Goal: Task Accomplishment & Management: Use online tool/utility

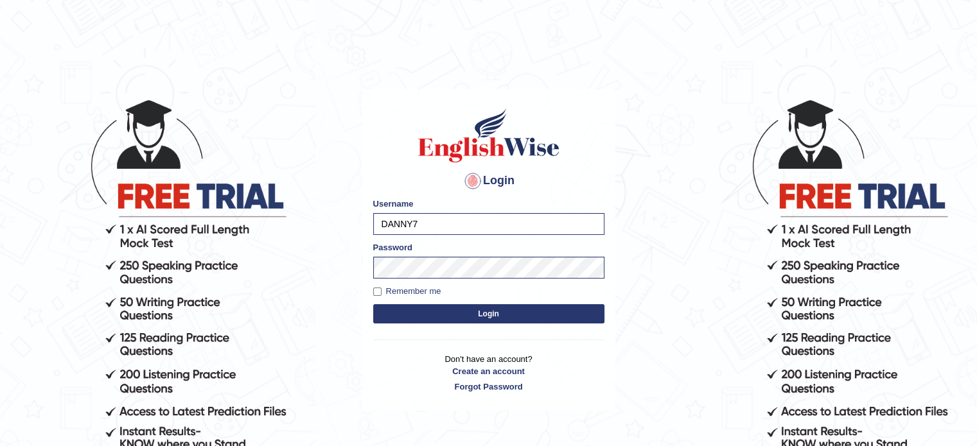
click at [491, 313] on button "Login" at bounding box center [488, 313] width 231 height 19
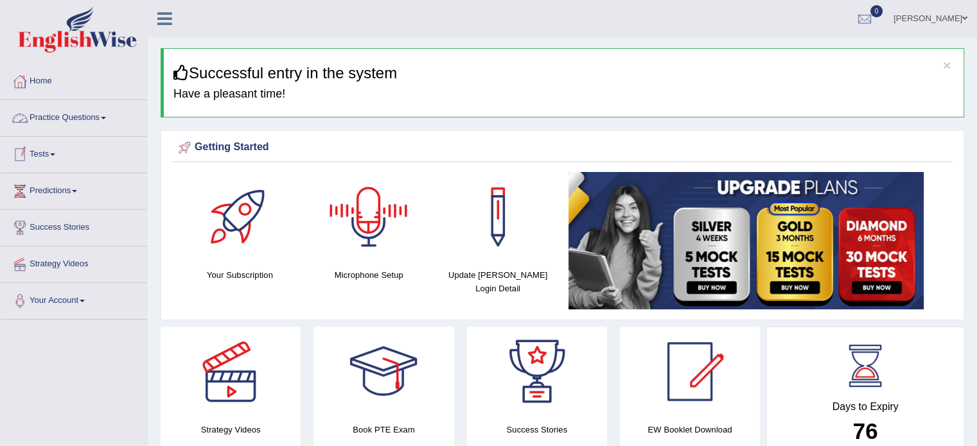
click at [55, 153] on span at bounding box center [52, 154] width 5 height 3
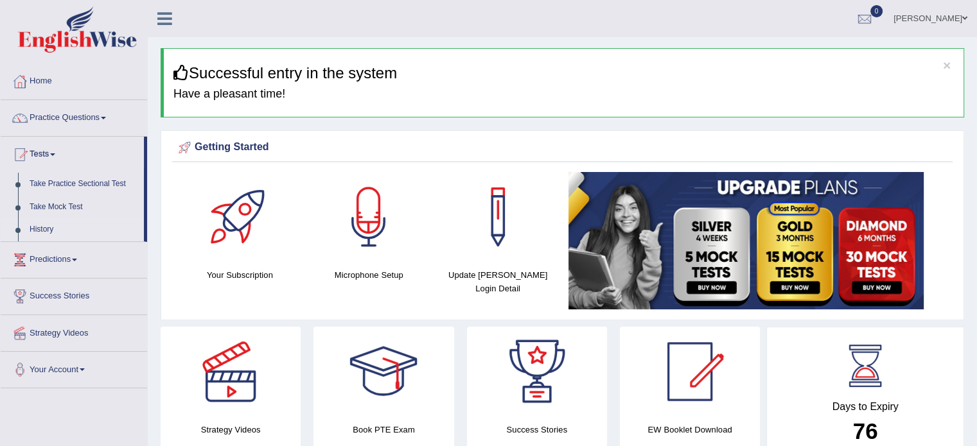
click at [43, 229] on link "History" at bounding box center [84, 229] width 120 height 23
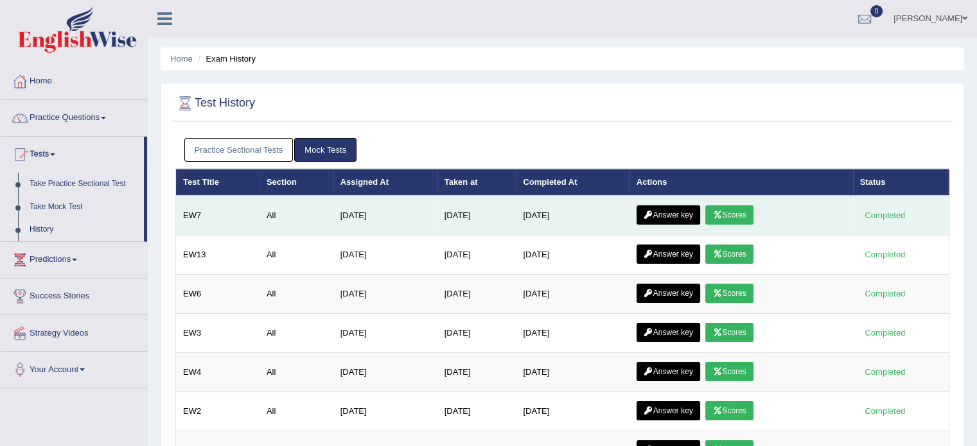
click at [670, 210] on link "Answer key" at bounding box center [668, 214] width 64 height 19
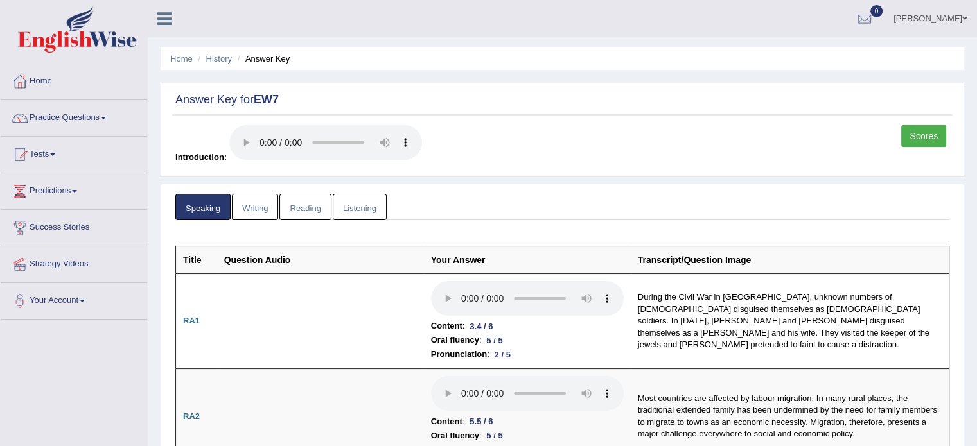
click at [976, 23] on html "Toggle navigation Home Practice Questions Speaking Practice Read Aloud Repeat S…" at bounding box center [488, 223] width 977 height 446
click at [293, 213] on link "Reading" at bounding box center [304, 207] width 51 height 26
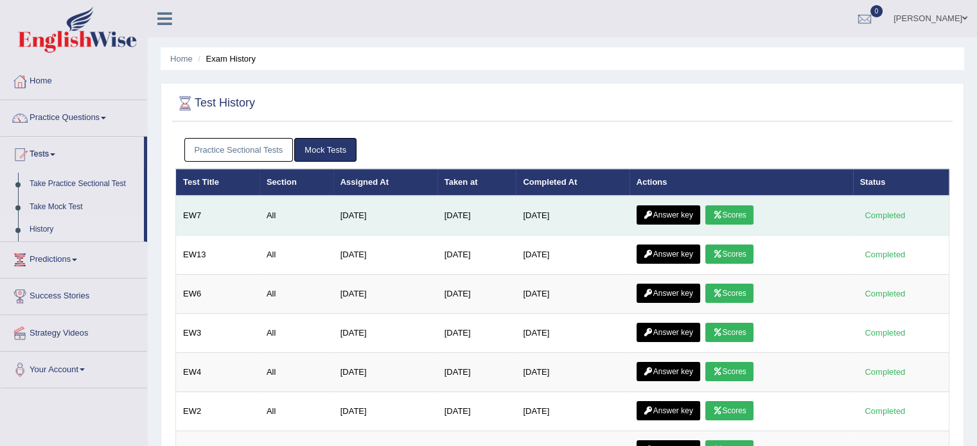
click at [684, 209] on link "Answer key" at bounding box center [668, 214] width 64 height 19
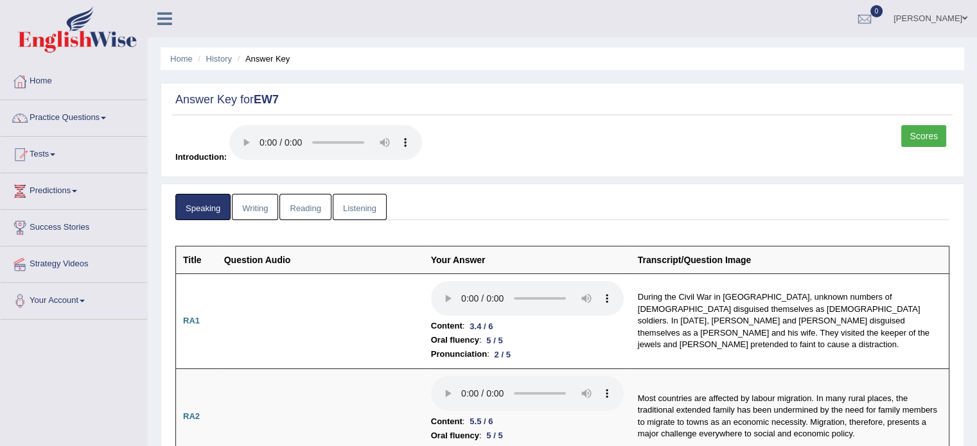
click at [367, 205] on link "Listening" at bounding box center [360, 207] width 54 height 26
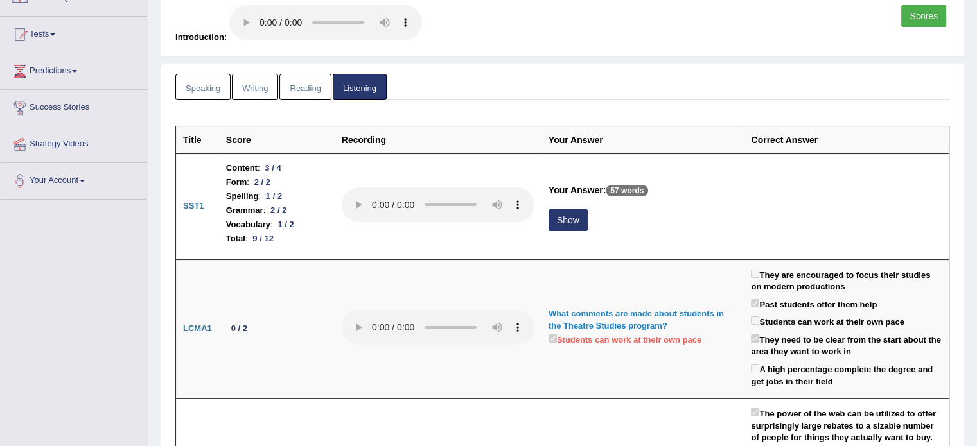
scroll to position [141, 0]
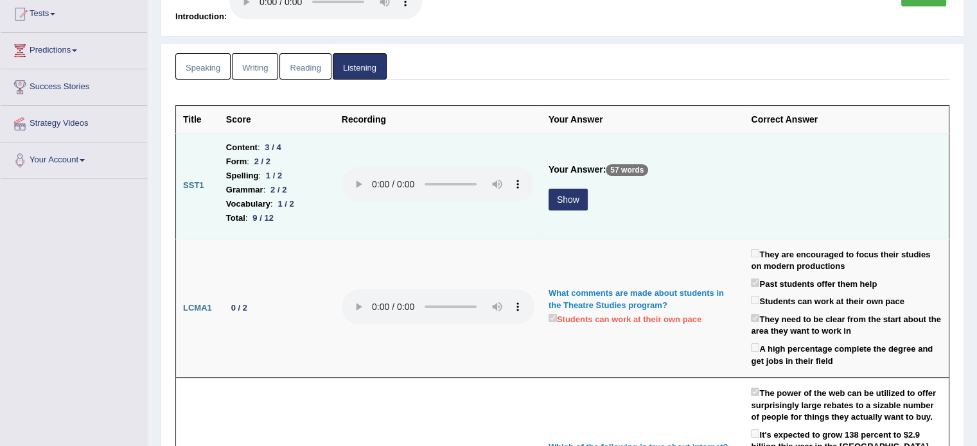
click at [568, 202] on button "Show" at bounding box center [567, 200] width 39 height 22
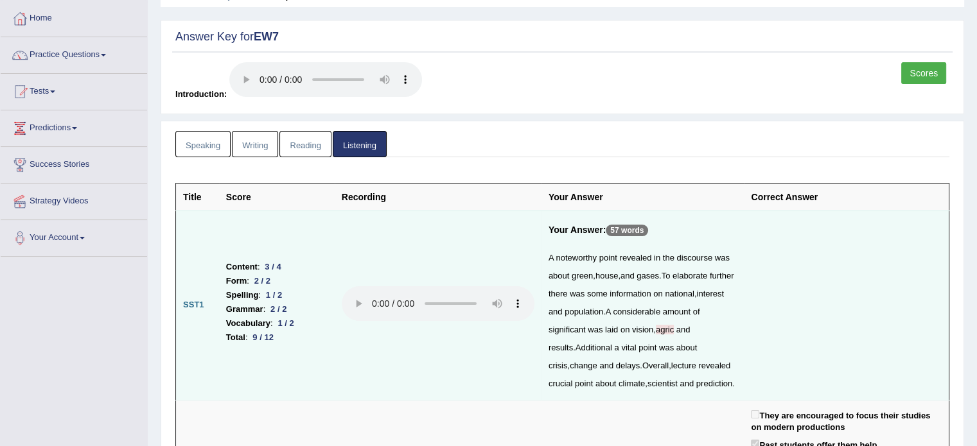
scroll to position [0, 0]
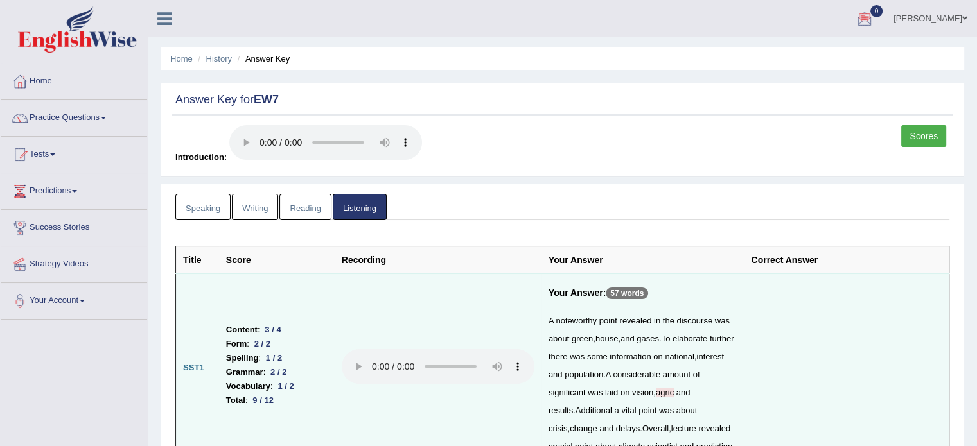
click at [204, 198] on link "Speaking" at bounding box center [202, 207] width 55 height 26
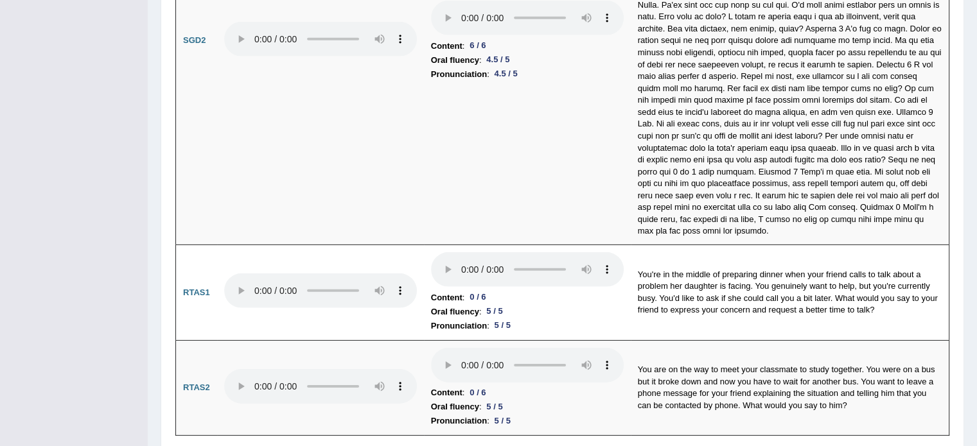
scroll to position [3920, 0]
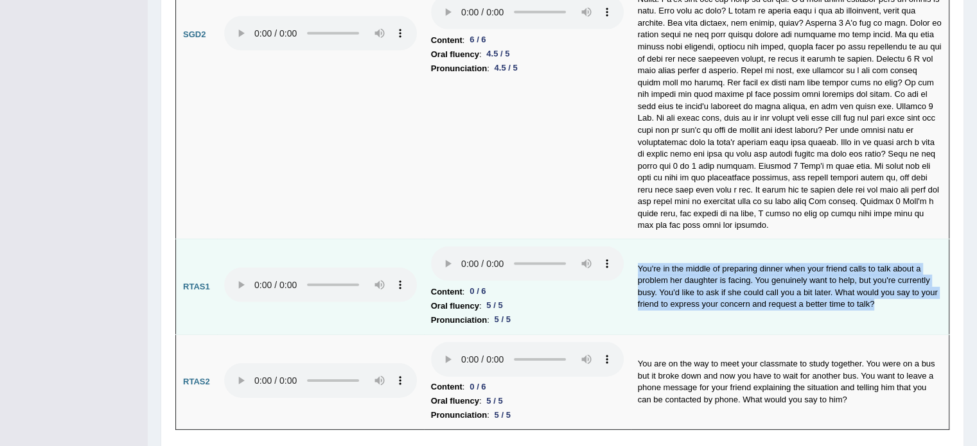
drag, startPoint x: 638, startPoint y: 232, endPoint x: 889, endPoint y: 284, distance: 255.7
click at [889, 284] on td "You're in the middle of preparing dinner when your friend calls to talk about a…" at bounding box center [790, 287] width 318 height 96
copy td "You're in the middle of preparing dinner when your friend calls to talk about a…"
click at [767, 279] on td "You're in the middle of preparing dinner when your friend calls to talk about a…" at bounding box center [790, 287] width 318 height 96
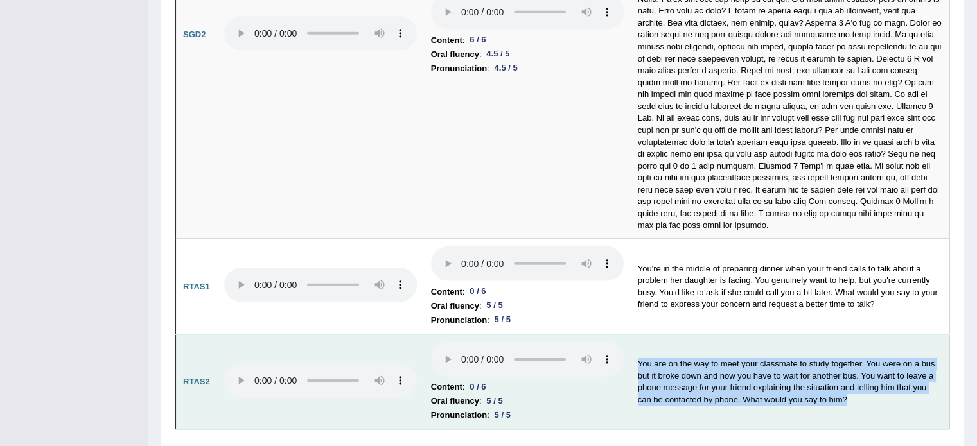
drag, startPoint x: 637, startPoint y: 326, endPoint x: 867, endPoint y: 373, distance: 234.6
click at [867, 373] on td "You are on the way to meet your classmate to study together. You were on a bus …" at bounding box center [790, 383] width 318 height 96
copy td "You are on the way to meet your classmate to study together. You were on a bus …"
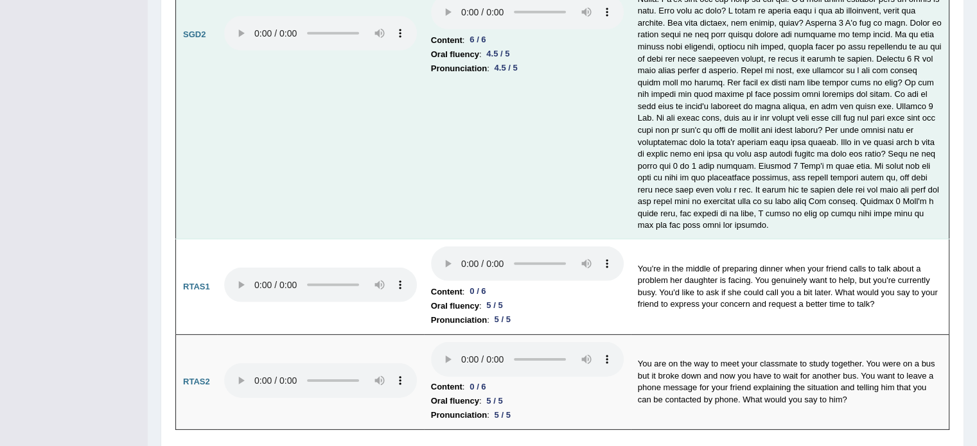
click at [370, 148] on td at bounding box center [320, 35] width 207 height 408
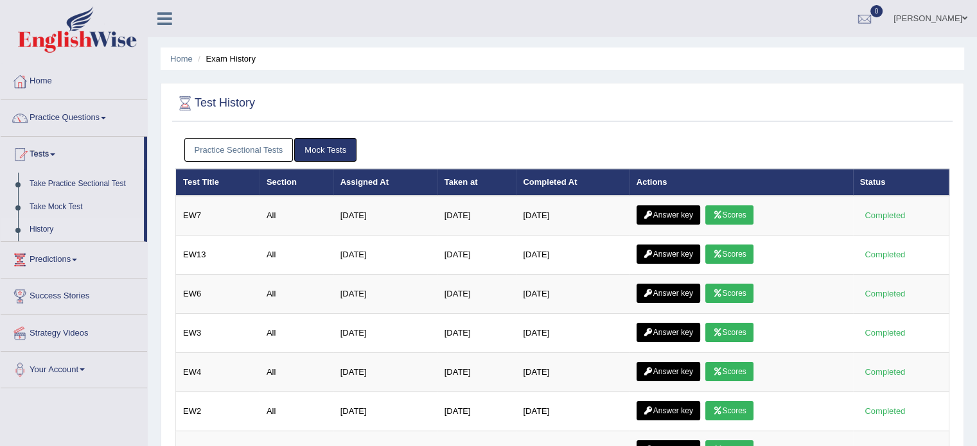
click at [742, 254] on link "Scores" at bounding box center [729, 254] width 48 height 19
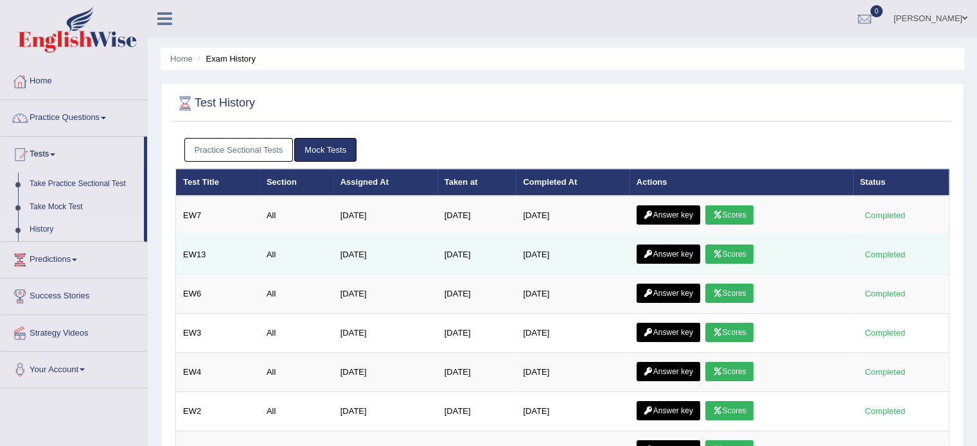
click at [688, 252] on link "Answer key" at bounding box center [668, 254] width 64 height 19
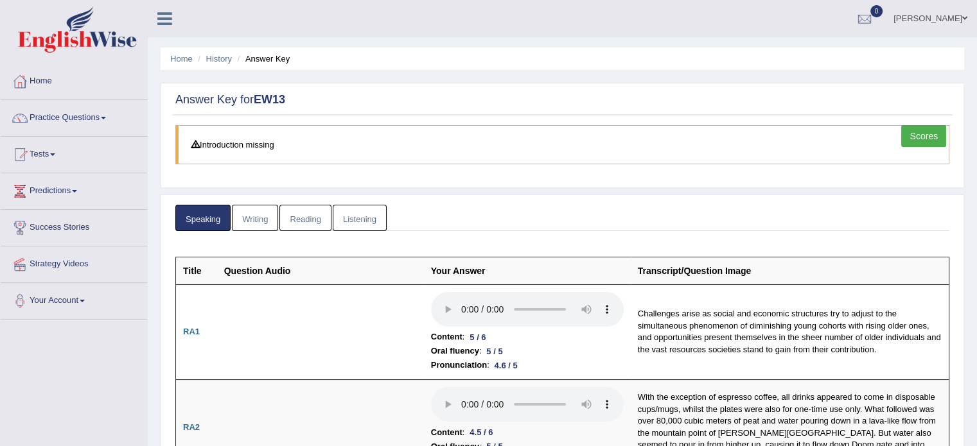
click at [344, 220] on link "Listening" at bounding box center [360, 218] width 54 height 26
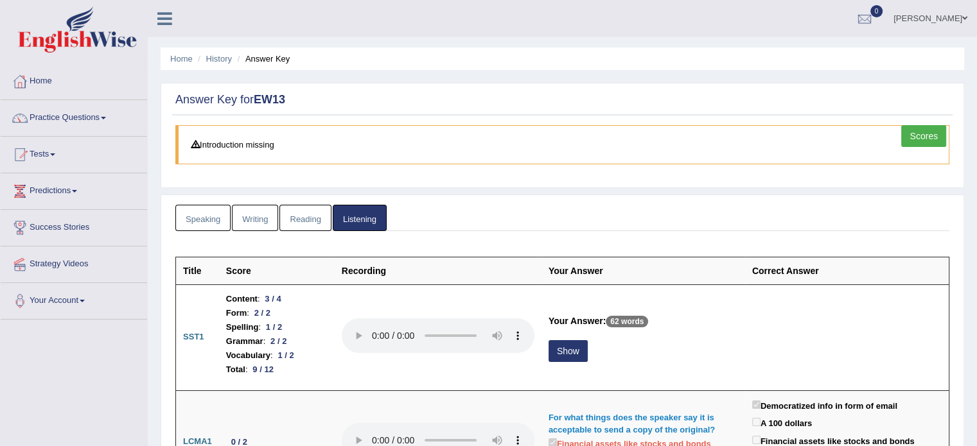
click at [304, 214] on link "Reading" at bounding box center [304, 218] width 51 height 26
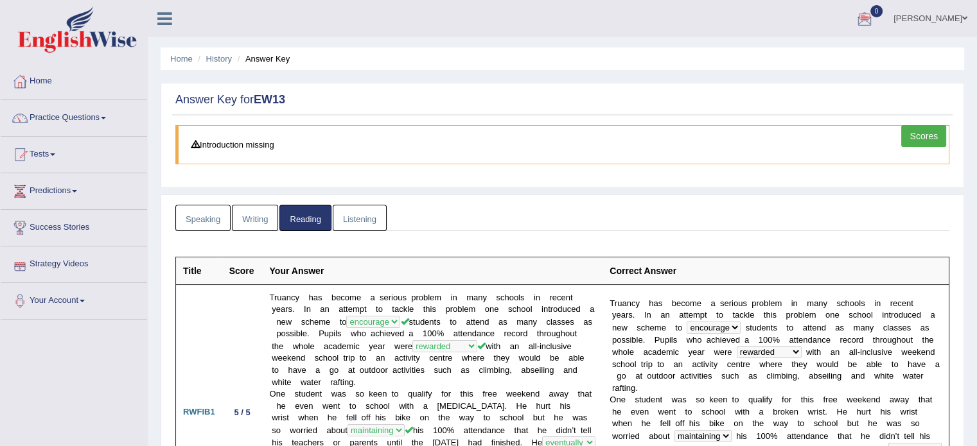
click at [194, 221] on link "Speaking" at bounding box center [202, 218] width 55 height 26
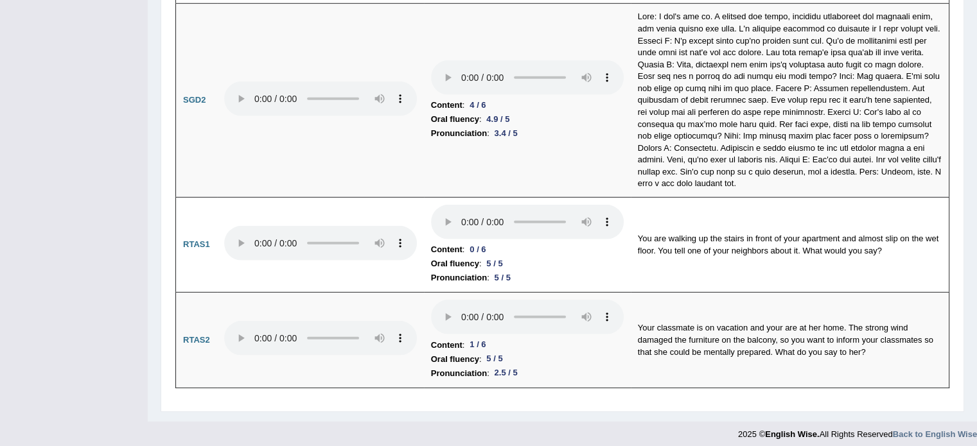
scroll to position [3911, 0]
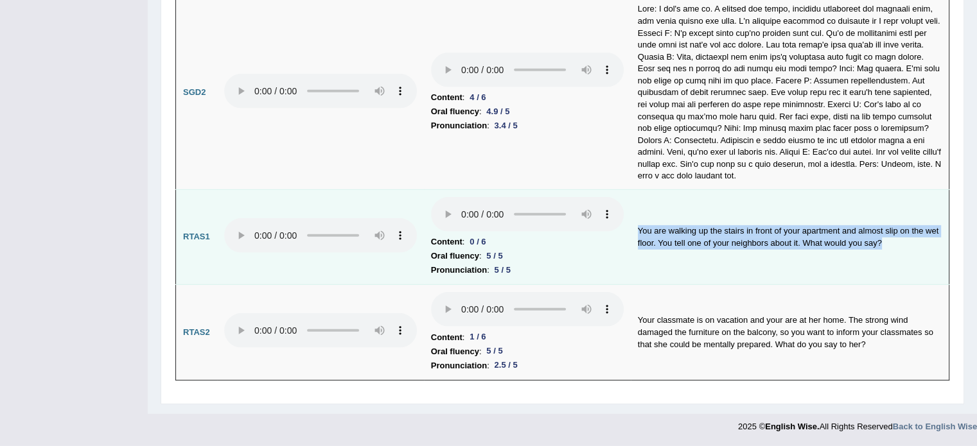
drag, startPoint x: 639, startPoint y: 179, endPoint x: 926, endPoint y: 190, distance: 287.2
click at [926, 190] on td "You are walking up the stairs in front of your apartment and almost slip on the…" at bounding box center [790, 237] width 318 height 96
copy td "You are walking up the stairs in front of your apartment and almost slip on the…"
click at [776, 213] on td "You are walking up the stairs in front of your apartment and almost slip on the…" at bounding box center [790, 237] width 318 height 96
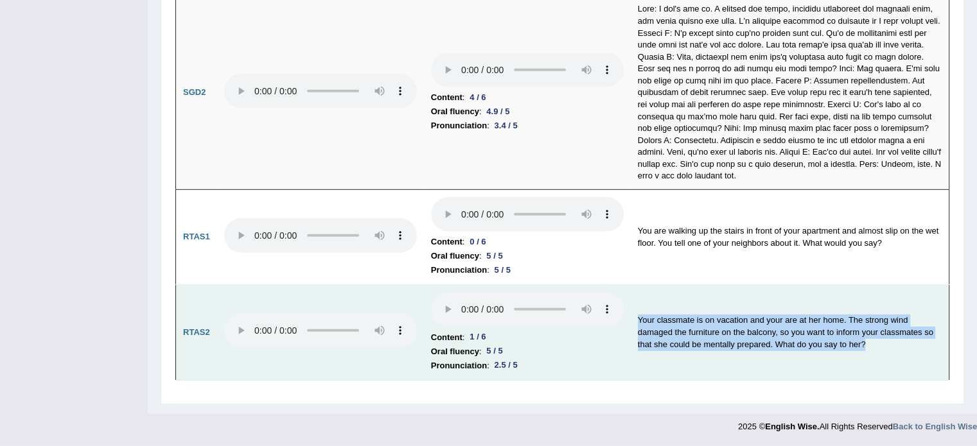
drag, startPoint x: 637, startPoint y: 266, endPoint x: 885, endPoint y: 305, distance: 251.4
click at [885, 305] on td "Your classmate is on vacation and your are at her home. The strong wind damaged…" at bounding box center [790, 333] width 318 height 96
copy td "Your classmate is on vacation and your are at her home. The strong wind damaged…"
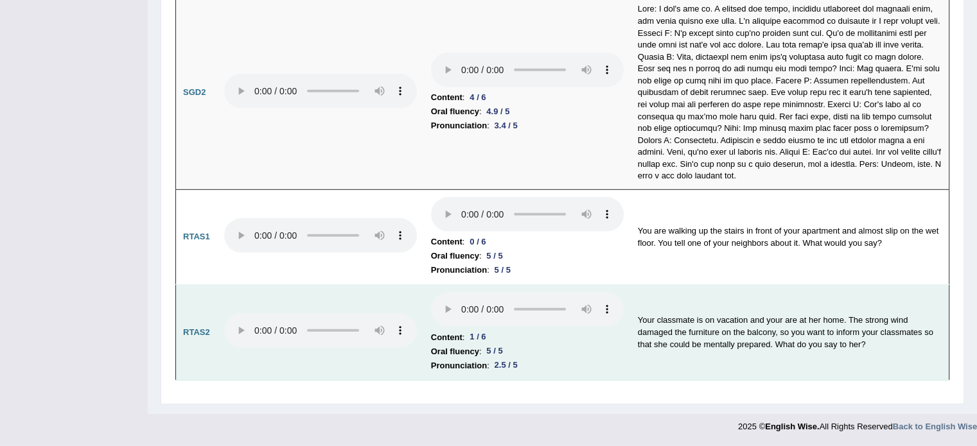
click at [622, 323] on td "Content : 1 / 6 Oral fluency : 5 / 5 Pronunciation : 2.5 / 5" at bounding box center [527, 333] width 207 height 96
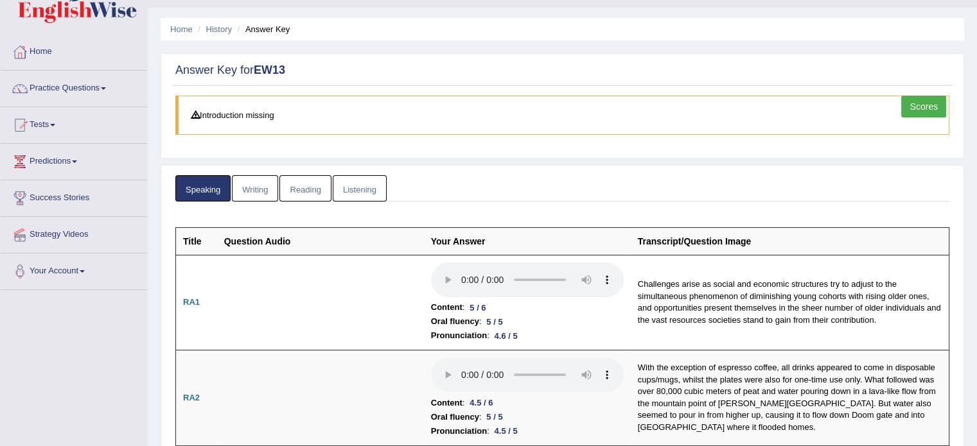
scroll to position [0, 0]
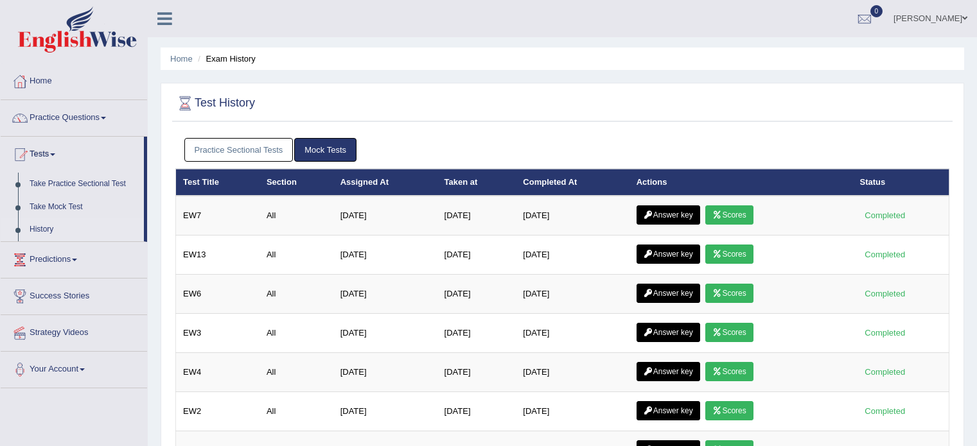
click at [745, 290] on link "Scores" at bounding box center [729, 293] width 48 height 19
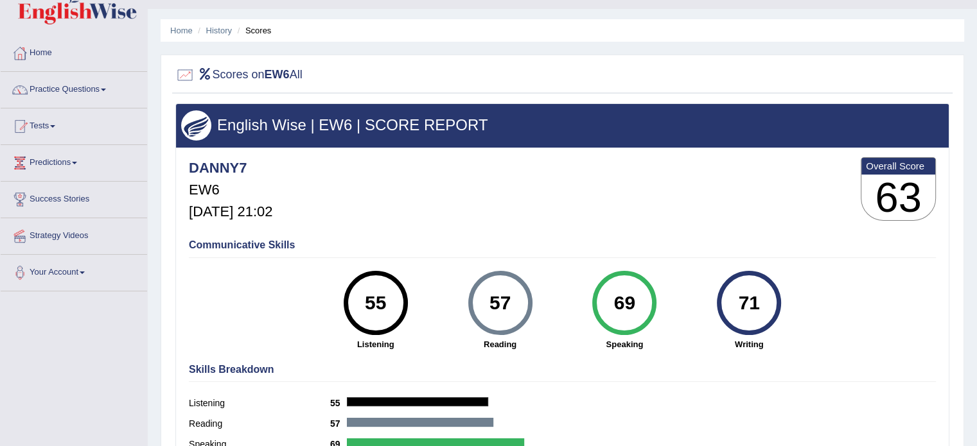
scroll to position [24, 0]
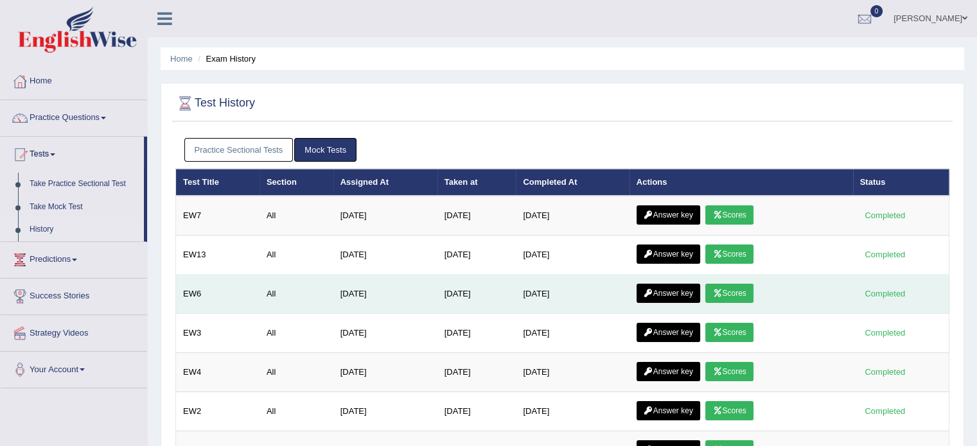
click at [692, 293] on link "Answer key" at bounding box center [668, 293] width 64 height 19
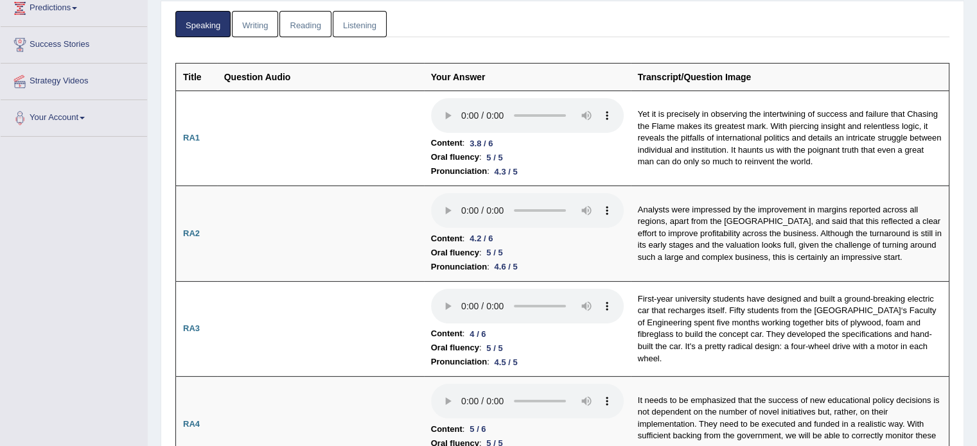
scroll to position [150, 0]
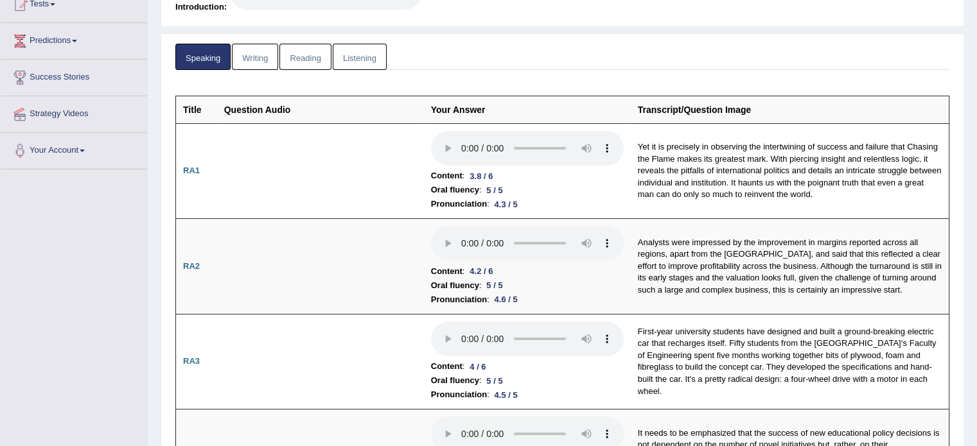
drag, startPoint x: 984, startPoint y: 40, endPoint x: 986, endPoint y: 51, distance: 11.0
click at [976, 51] on html "Toggle navigation Home Practice Questions Speaking Practice Read Aloud Repeat S…" at bounding box center [488, 73] width 977 height 446
click at [302, 59] on link "Reading" at bounding box center [304, 57] width 51 height 26
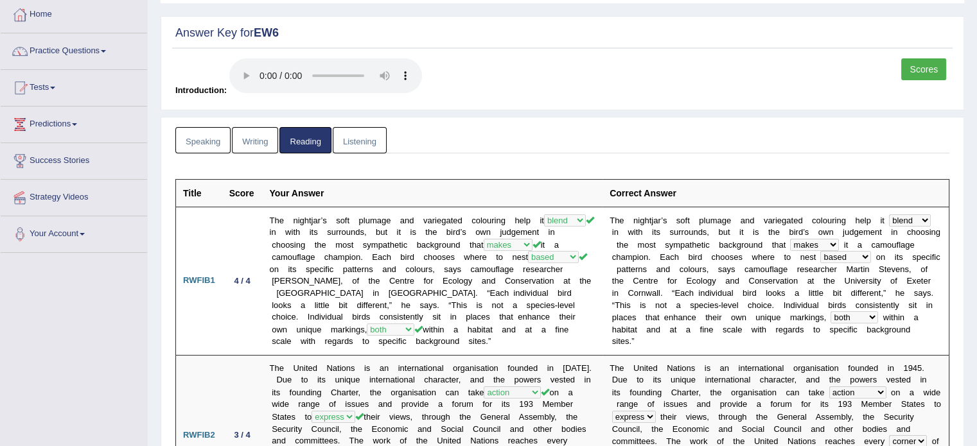
scroll to position [49, 0]
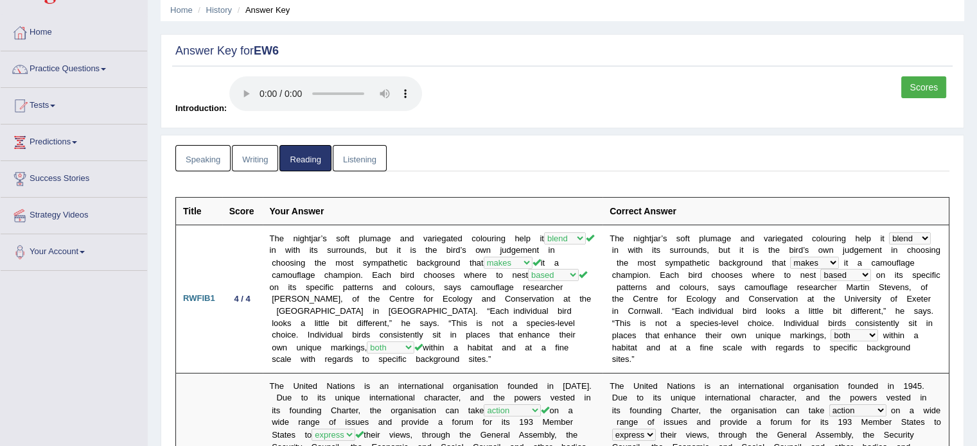
click at [356, 161] on link "Listening" at bounding box center [360, 158] width 54 height 26
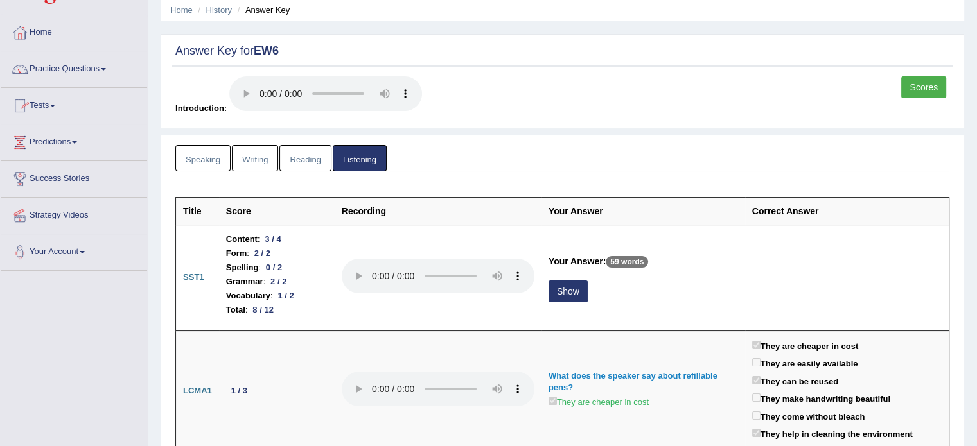
click at [204, 168] on link "Speaking" at bounding box center [202, 158] width 55 height 26
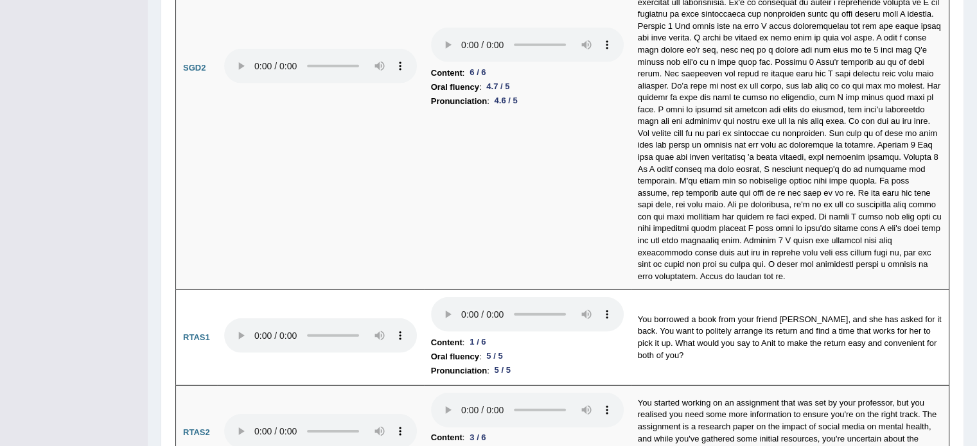
scroll to position [3927, 0]
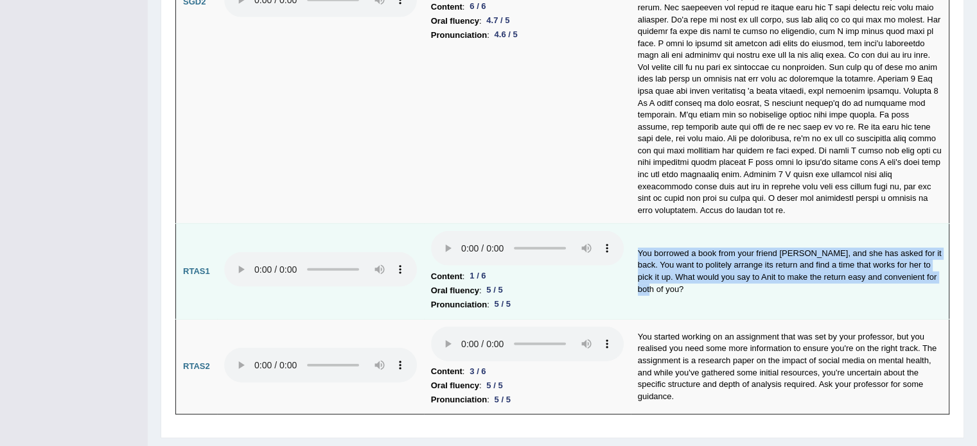
drag, startPoint x: 637, startPoint y: 225, endPoint x: 671, endPoint y: 265, distance: 52.4
click at [671, 265] on td "You borrowed a book from your friend Anit, and she has asked for it back. You w…" at bounding box center [790, 272] width 318 height 96
copy td "You borrowed a book from your friend Anit, and she has asked for it back. You w…"
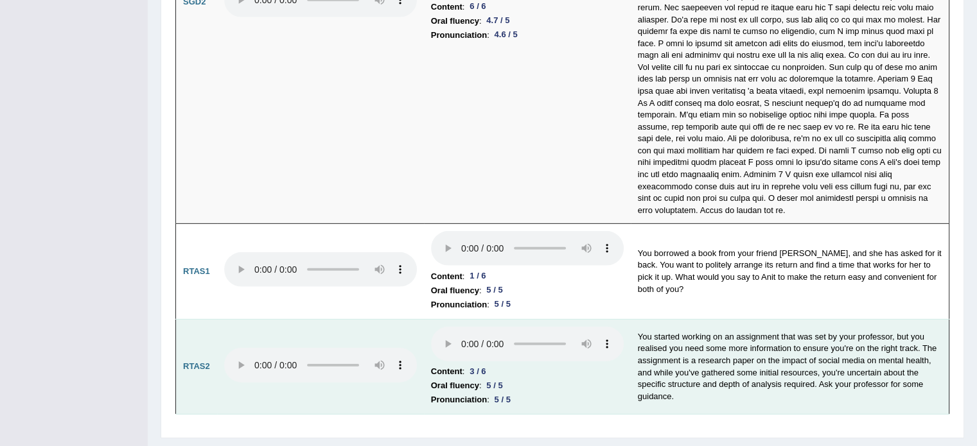
click at [638, 319] on td "You started working on an assignment that was set by your professor, but you re…" at bounding box center [790, 367] width 318 height 96
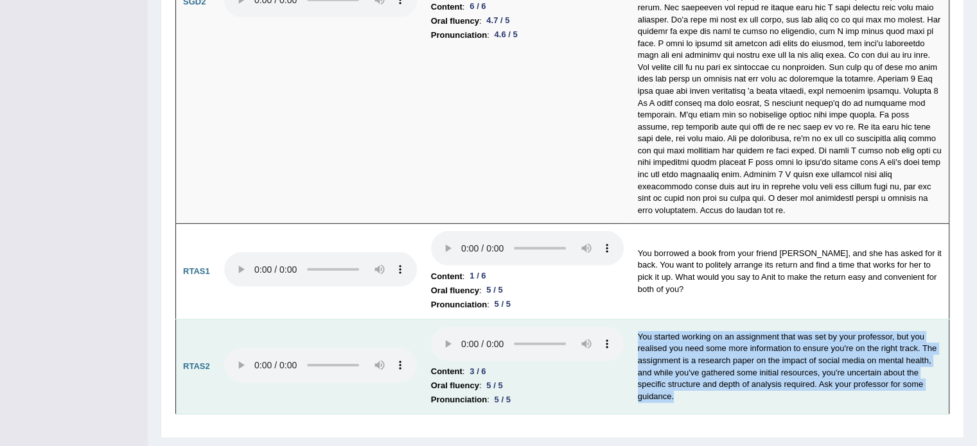
drag, startPoint x: 638, startPoint y: 315, endPoint x: 686, endPoint y: 370, distance: 73.3
click at [686, 370] on td "You started working on an assignment that was set by your professor, but you re…" at bounding box center [790, 367] width 318 height 96
copy td "You started working on an assignment that was set by your professor, but you re…"
click at [947, 350] on td "You started working on an assignment that was set by your professor, but you re…" at bounding box center [790, 367] width 318 height 96
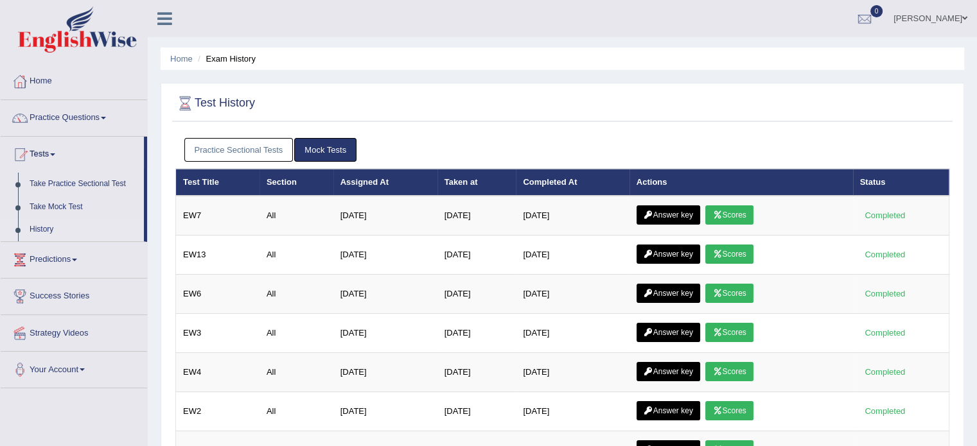
click at [722, 329] on icon at bounding box center [717, 333] width 10 height 8
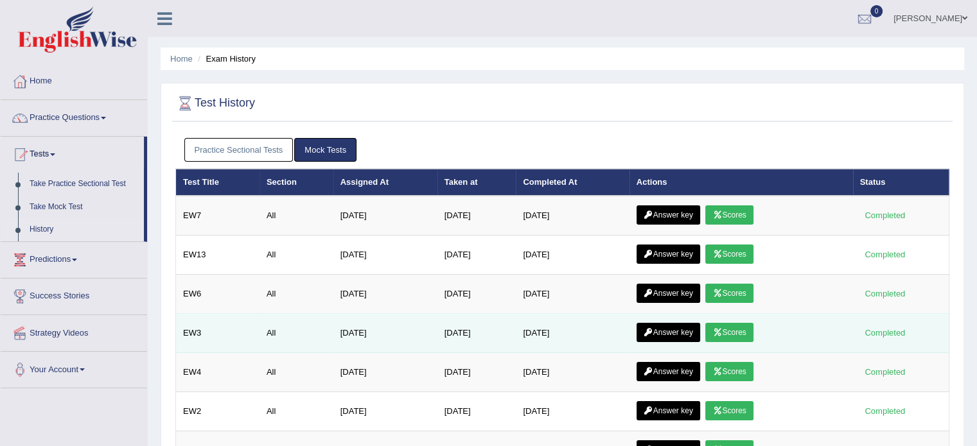
click at [729, 329] on link "Scores" at bounding box center [729, 332] width 48 height 19
click at [671, 333] on link "Answer key" at bounding box center [668, 332] width 64 height 19
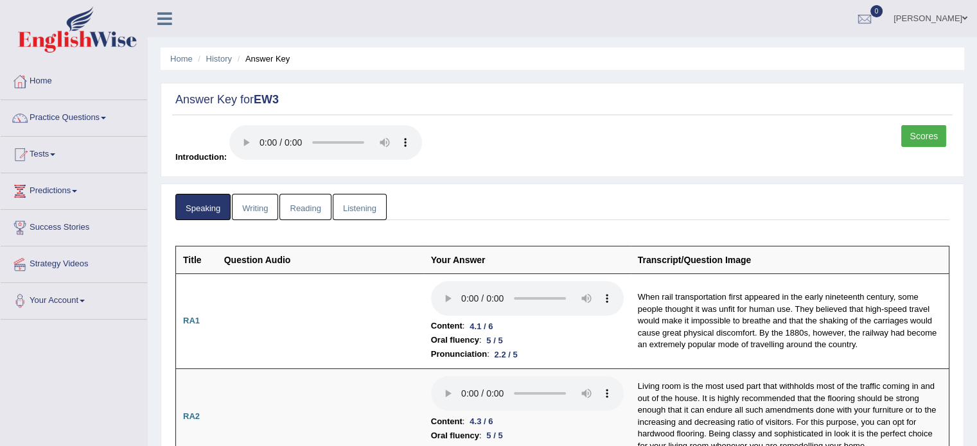
click at [354, 205] on link "Listening" at bounding box center [360, 207] width 54 height 26
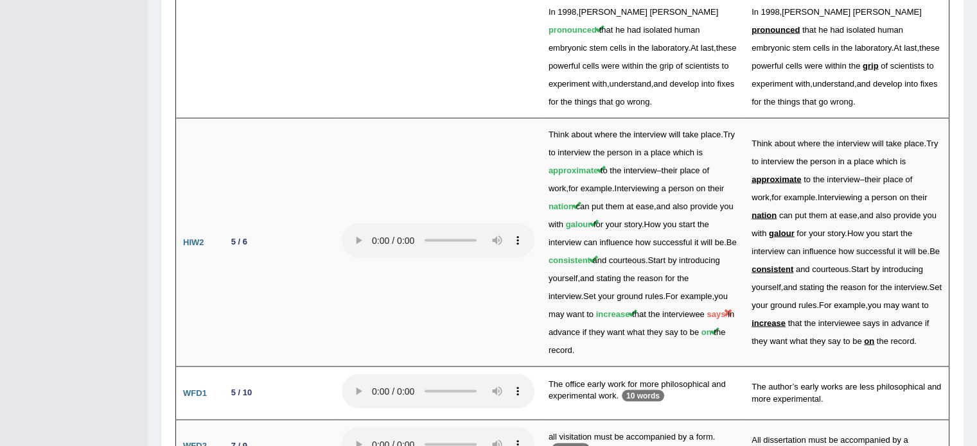
scroll to position [2449, 0]
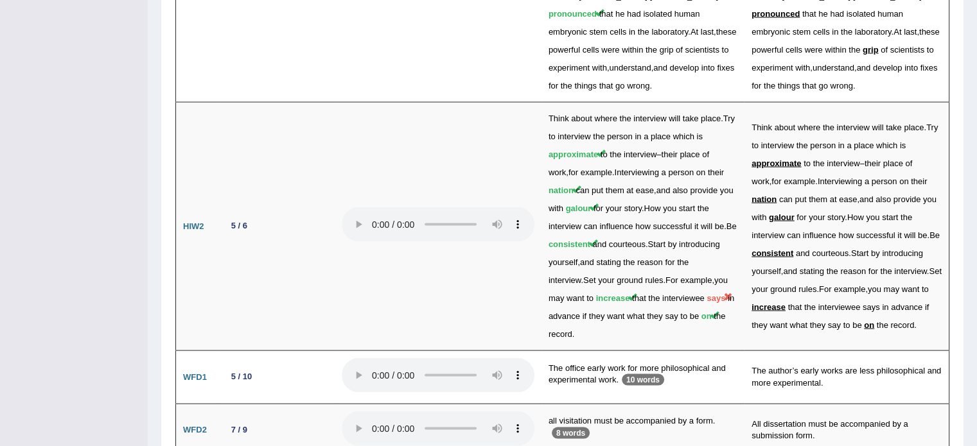
drag, startPoint x: 986, startPoint y: 44, endPoint x: 986, endPoint y: 379, distance: 334.5
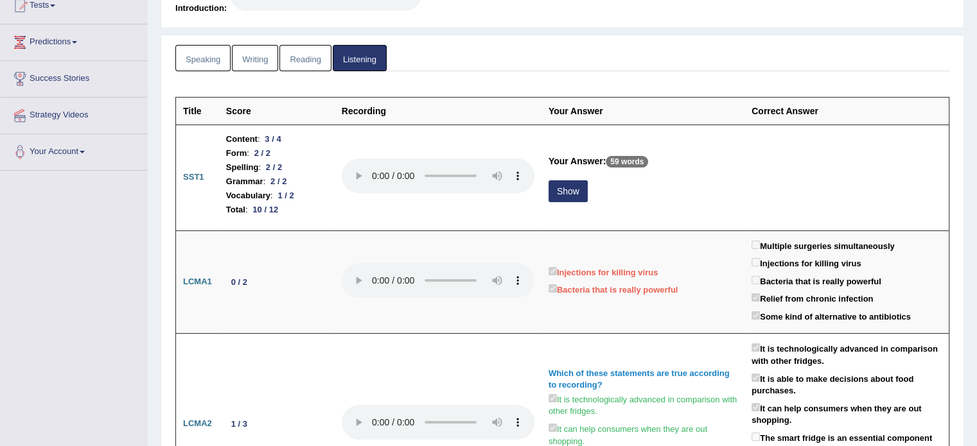
scroll to position [0, 0]
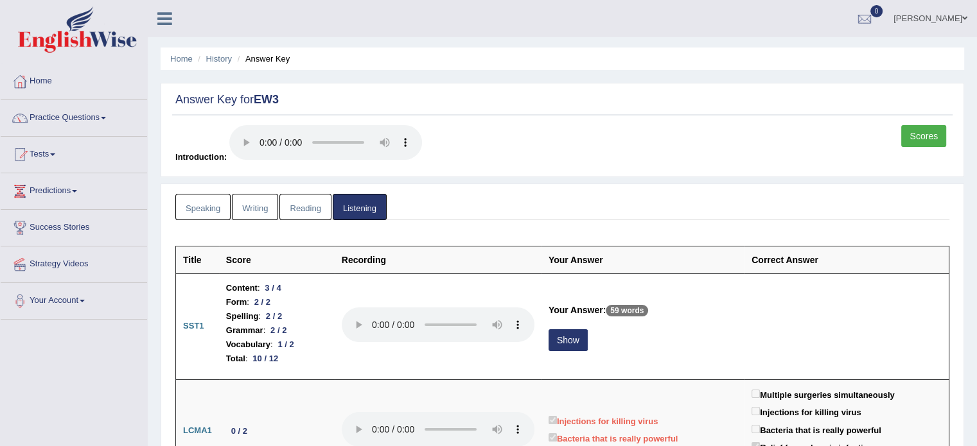
click at [311, 205] on link "Reading" at bounding box center [304, 207] width 51 height 26
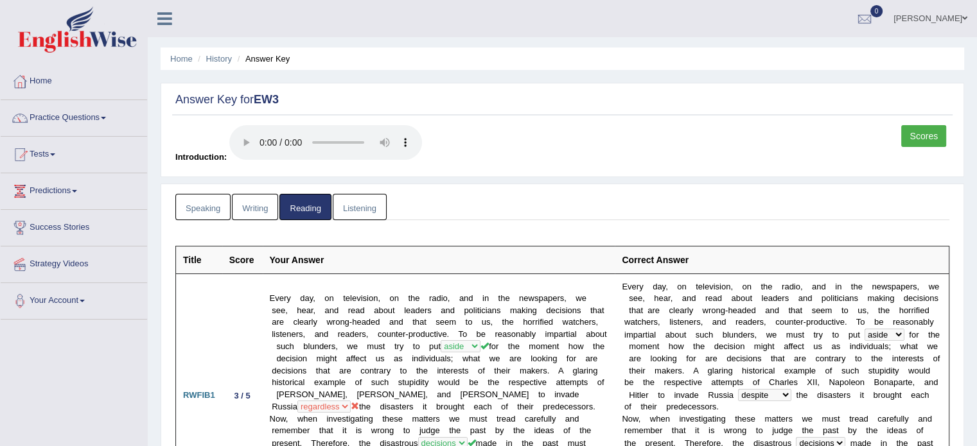
click at [211, 211] on link "Speaking" at bounding box center [202, 207] width 55 height 26
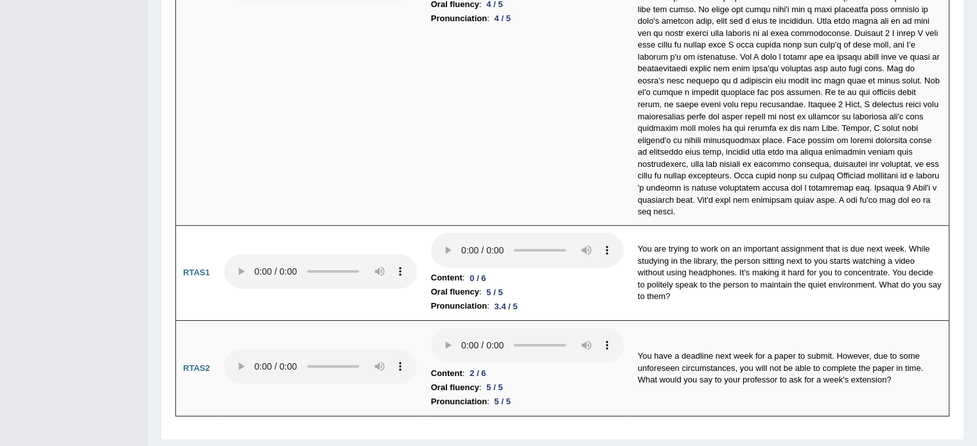
scroll to position [4361, 0]
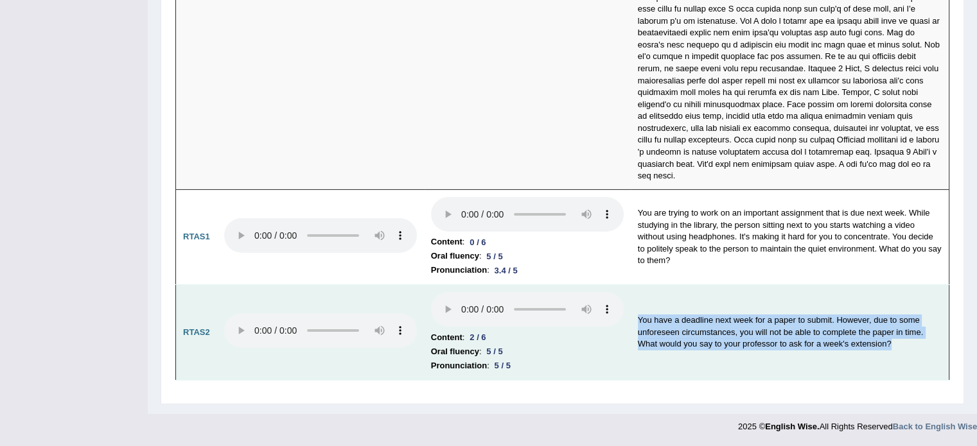
drag, startPoint x: 638, startPoint y: 202, endPoint x: 927, endPoint y: 252, distance: 293.8
click at [927, 285] on td "You have a deadline next week for a paper to submit. However, due to some unfor…" at bounding box center [790, 333] width 318 height 96
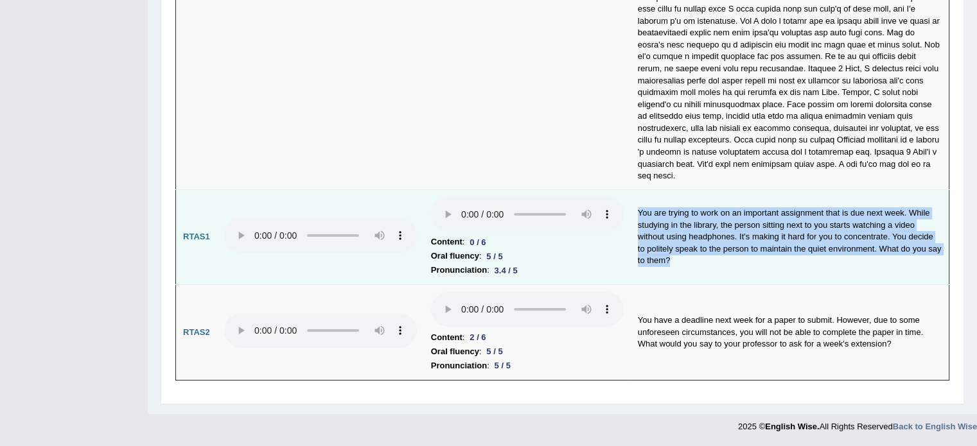
drag, startPoint x: 635, startPoint y: 96, endPoint x: 681, endPoint y: 161, distance: 79.6
click at [681, 189] on td "You are trying to work on an important assignment that is due next week. While …" at bounding box center [790, 237] width 318 height 96
copy td "You are trying to work on an important assignment that is due next week. While …"
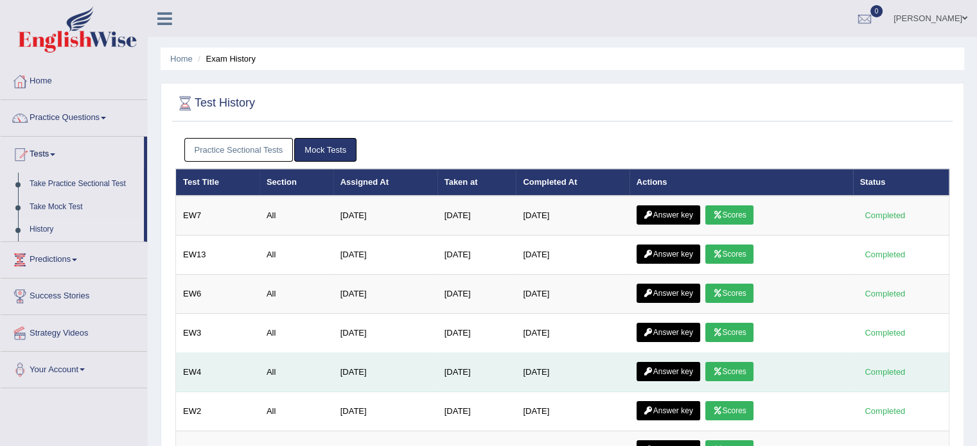
click at [740, 371] on link "Scores" at bounding box center [729, 371] width 48 height 19
click at [664, 367] on link "Answer key" at bounding box center [668, 371] width 64 height 19
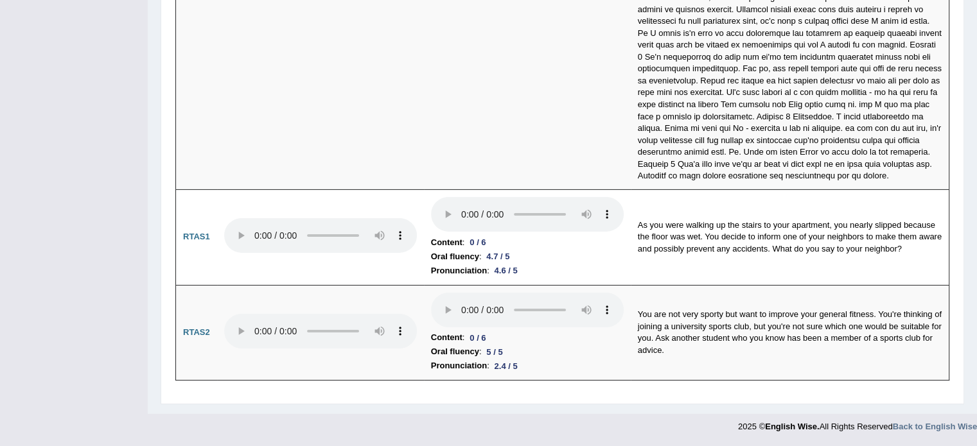
scroll to position [4367, 0]
drag, startPoint x: 981, startPoint y: 28, endPoint x: 986, endPoint y: 415, distance: 387.2
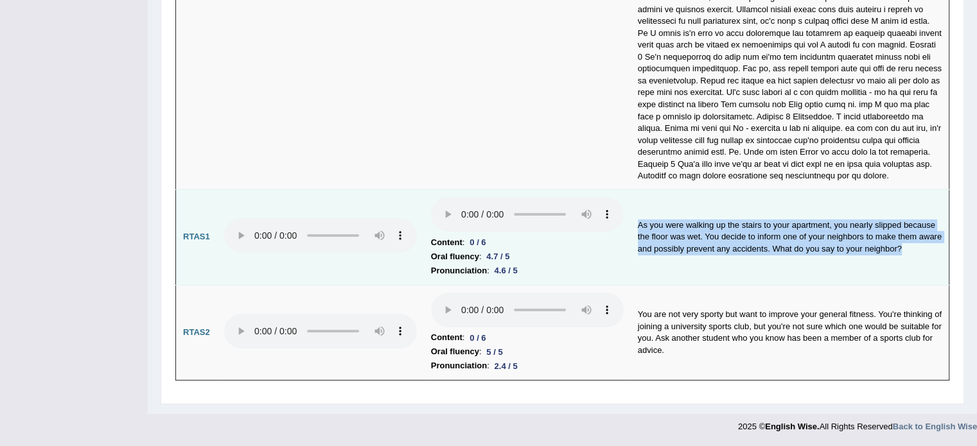
drag, startPoint x: 636, startPoint y: 107, endPoint x: 914, endPoint y: 154, distance: 282.6
click at [914, 189] on td "As you were walking up the stairs to your apartment, you nearly slipped because…" at bounding box center [790, 237] width 318 height 96
copy td "As you were walking up the stairs to your apartment, you nearly slipped because…"
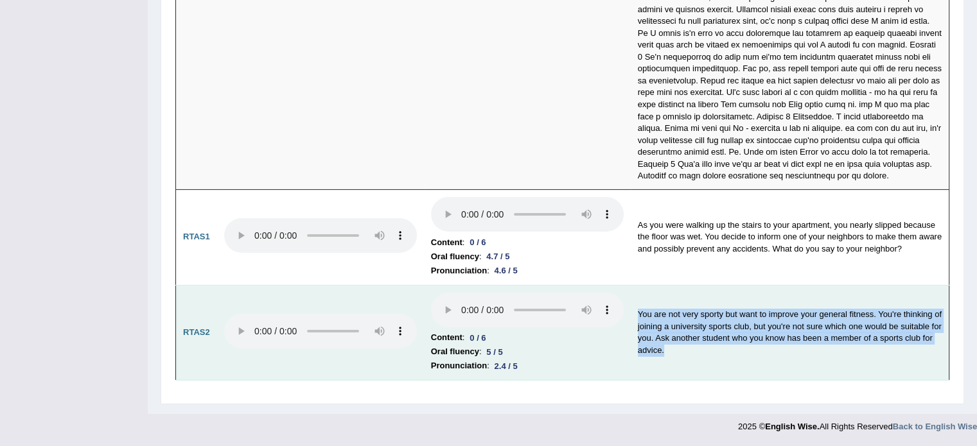
drag, startPoint x: 639, startPoint y: 200, endPoint x: 669, endPoint y: 236, distance: 46.5
click at [669, 285] on td "You are not very sporty but want to improve your general fitness. You're thinki…" at bounding box center [790, 333] width 318 height 96
click at [664, 285] on td "You are not very sporty but want to improve your general fitness. You're thinki…" at bounding box center [790, 333] width 318 height 96
drag, startPoint x: 660, startPoint y: 236, endPoint x: 632, endPoint y: 194, distance: 50.4
click at [632, 285] on td "You are not very sporty but want to improve your general fitness. You're thinki…" at bounding box center [790, 333] width 318 height 96
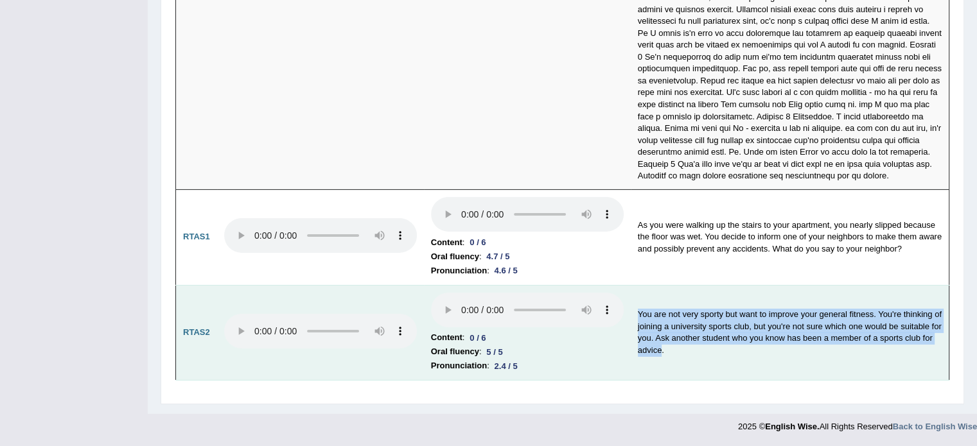
copy td "You are not very sporty but want to improve your general fitness. You're thinki…"
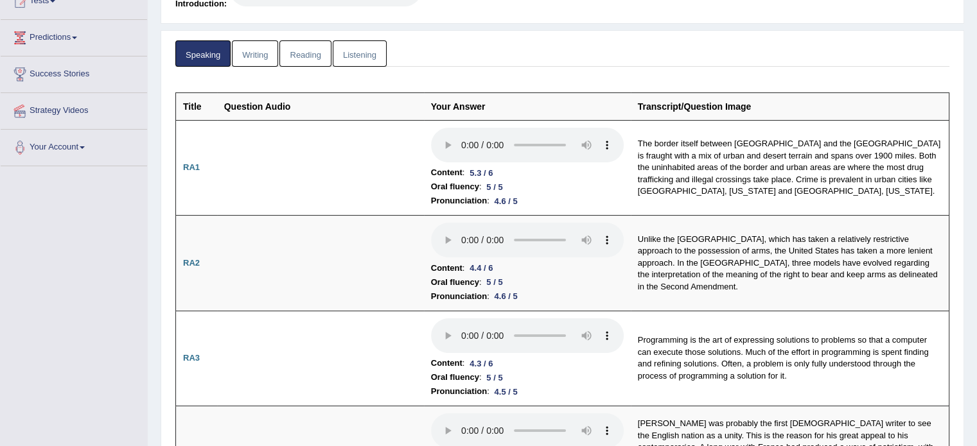
scroll to position [0, 0]
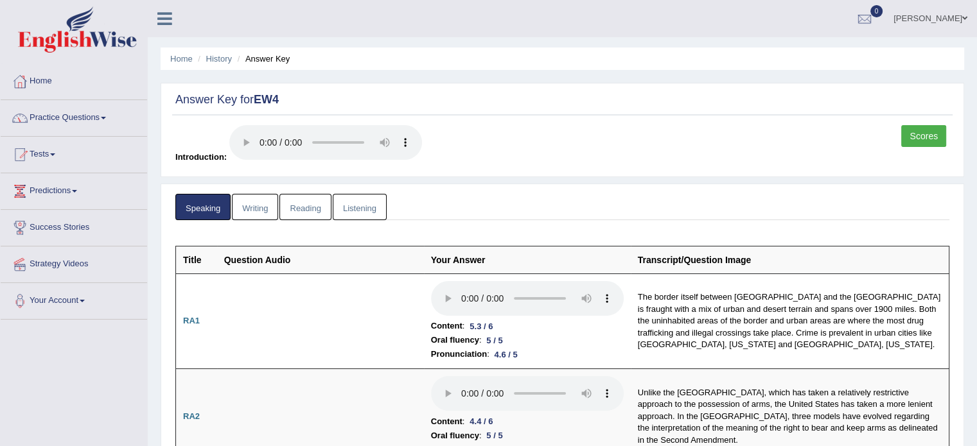
click at [106, 114] on link "Practice Questions" at bounding box center [74, 116] width 146 height 32
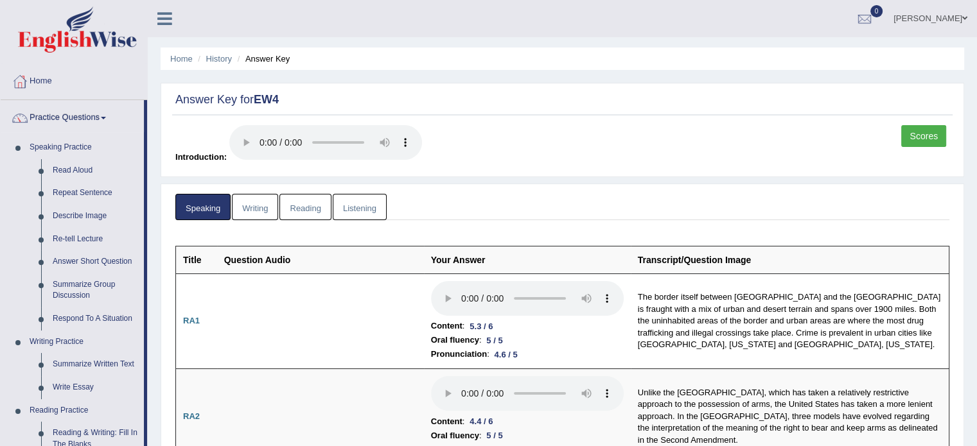
click at [106, 114] on link "Practice Questions" at bounding box center [72, 116] width 143 height 32
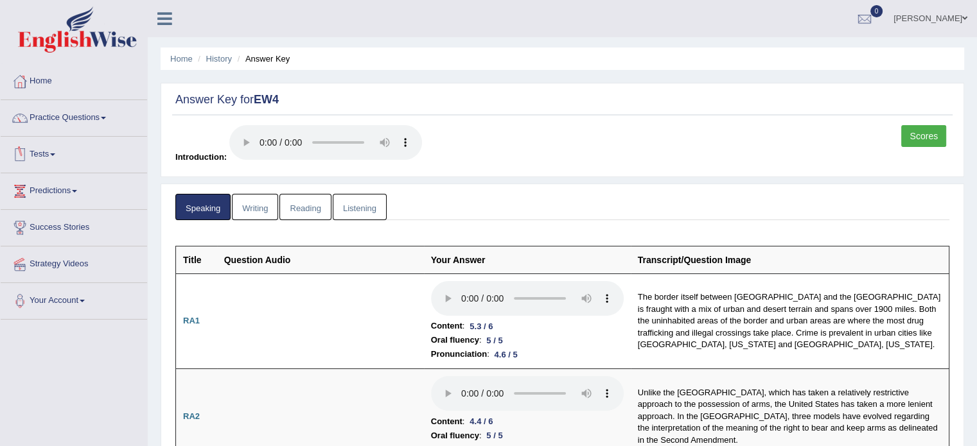
click at [62, 152] on link "Tests" at bounding box center [74, 153] width 146 height 32
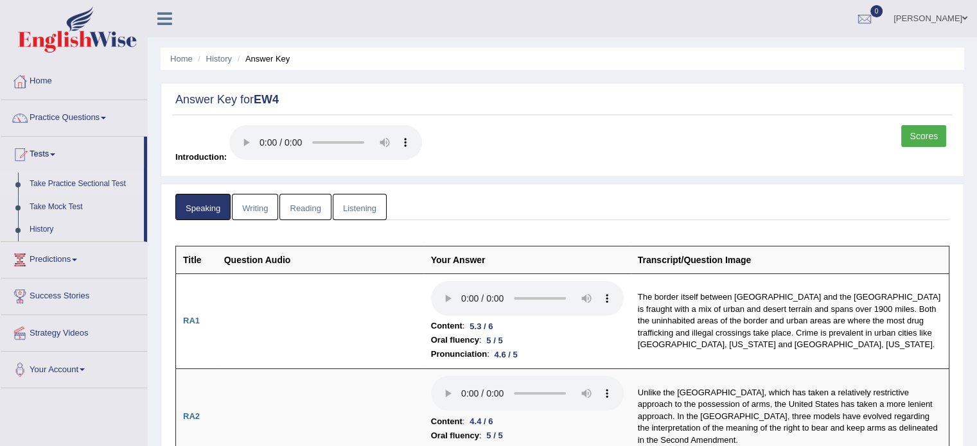
click at [80, 180] on link "Take Practice Sectional Test" at bounding box center [84, 184] width 120 height 23
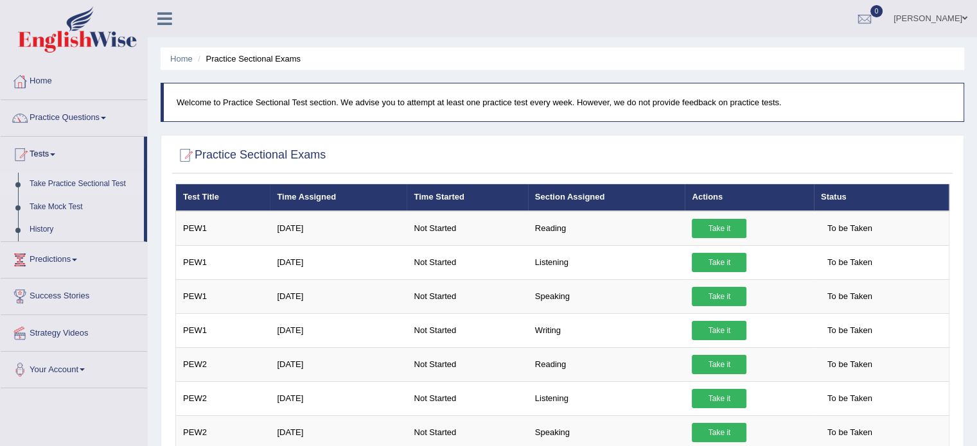
drag, startPoint x: 943, startPoint y: 94, endPoint x: 953, endPoint y: 116, distance: 23.5
click at [953, 116] on blockquote "Welcome to Practice Sectional Test section. We advise you to attempt at least o…" at bounding box center [562, 102] width 803 height 39
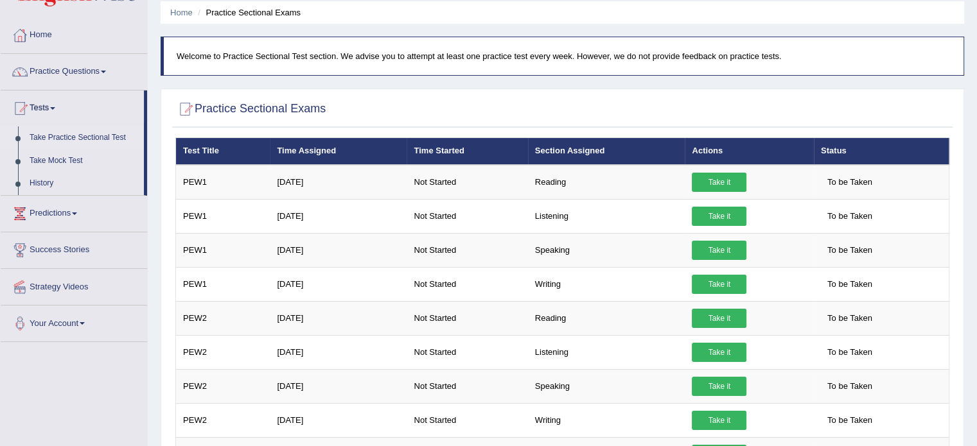
scroll to position [52, 0]
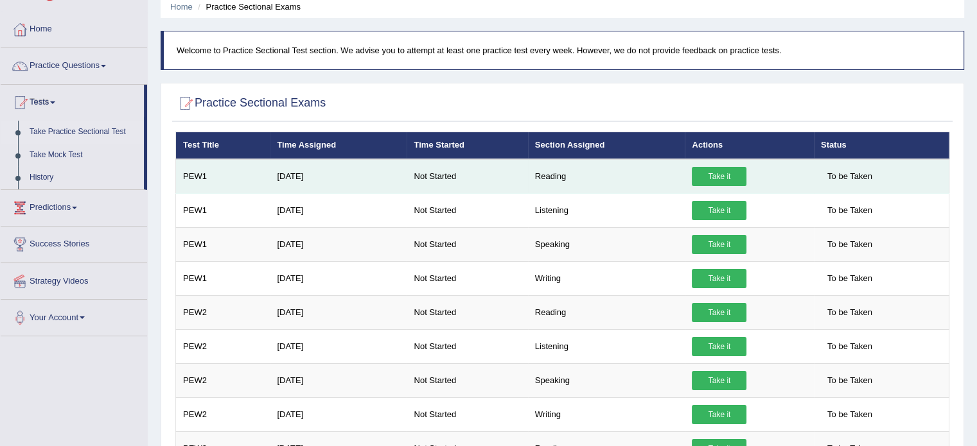
click at [733, 175] on link "Take it" at bounding box center [719, 176] width 55 height 19
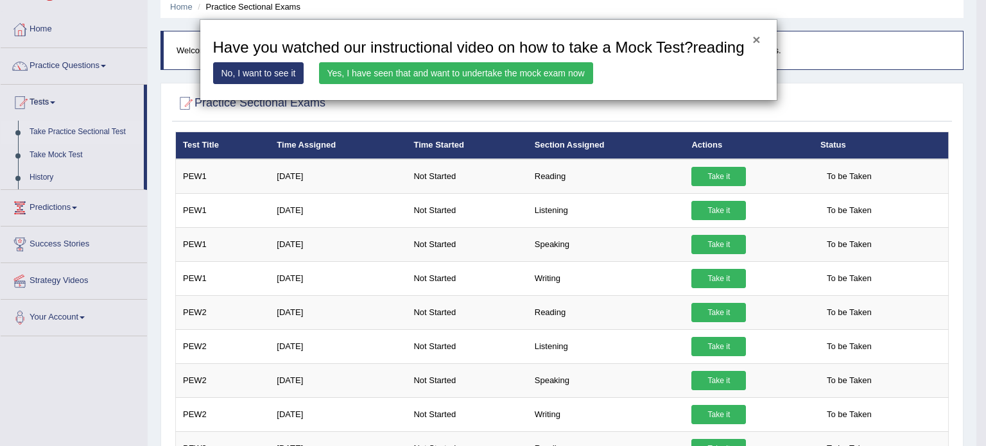
click at [758, 40] on button "×" at bounding box center [757, 39] width 8 height 13
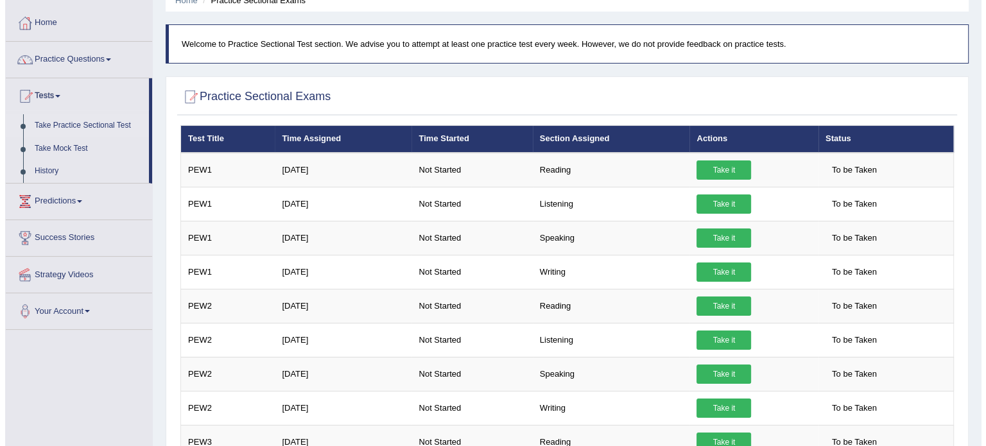
scroll to position [57, 0]
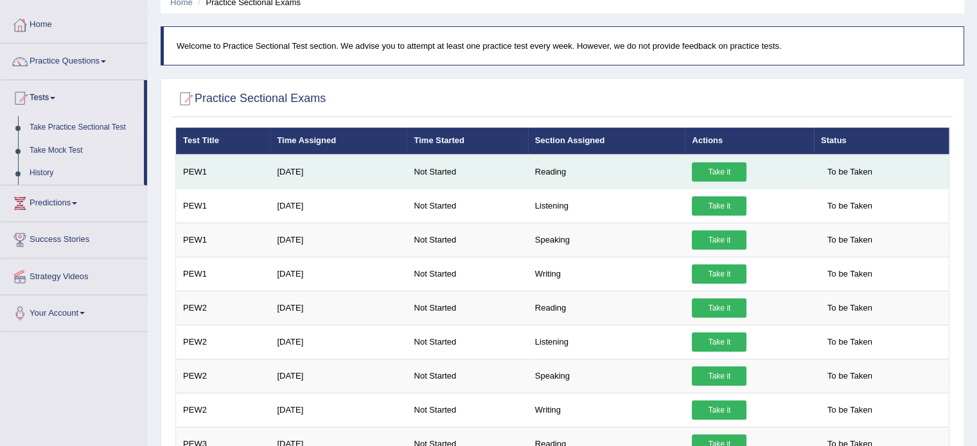
click at [725, 169] on link "Take it" at bounding box center [719, 171] width 55 height 19
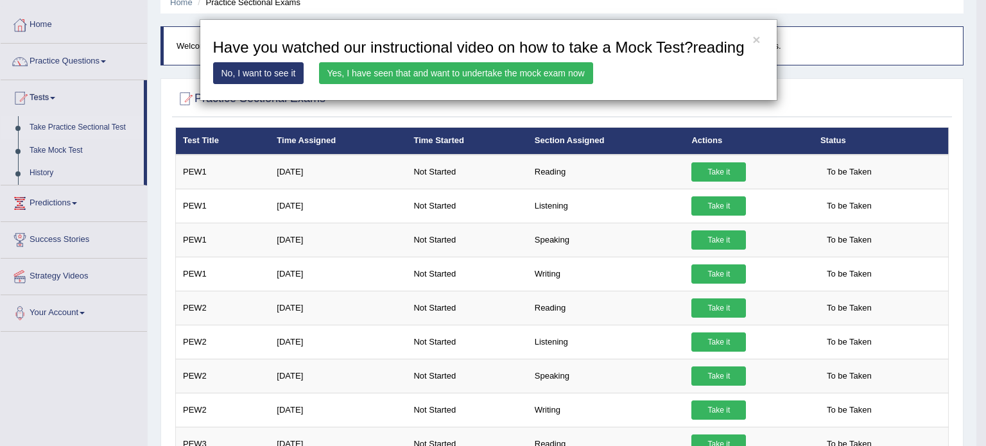
click at [461, 70] on link "Yes, I have seen that and want to undertake the mock exam now" at bounding box center [456, 73] width 274 height 22
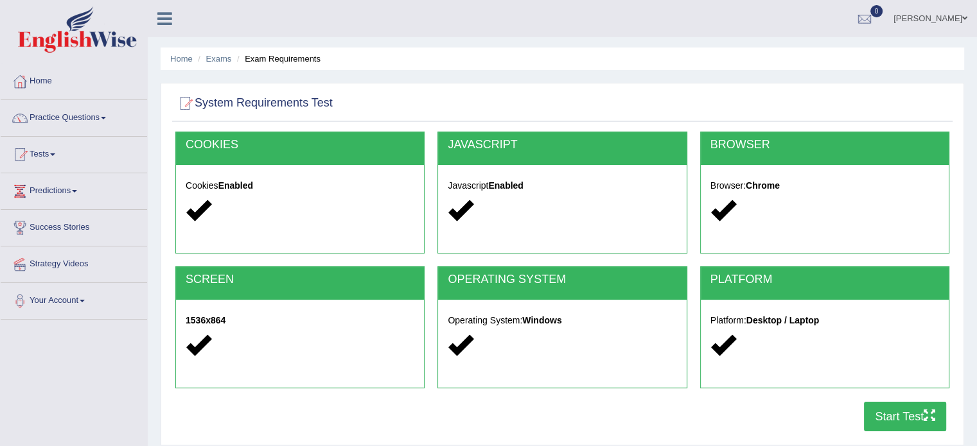
drag, startPoint x: 0, startPoint y: 0, endPoint x: 904, endPoint y: 419, distance: 996.2
click at [904, 419] on button "Start Test" at bounding box center [905, 417] width 82 height 30
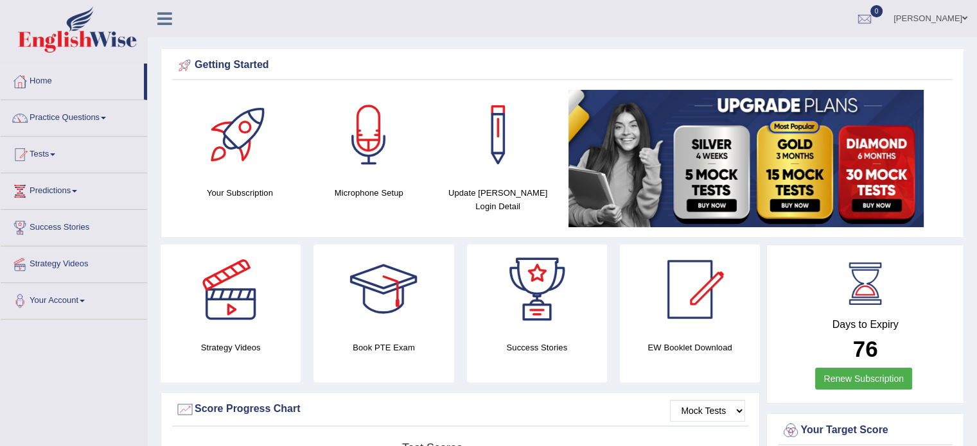
click at [44, 87] on link "Home" at bounding box center [72, 80] width 143 height 32
click at [102, 114] on link "Practice Questions" at bounding box center [74, 116] width 146 height 32
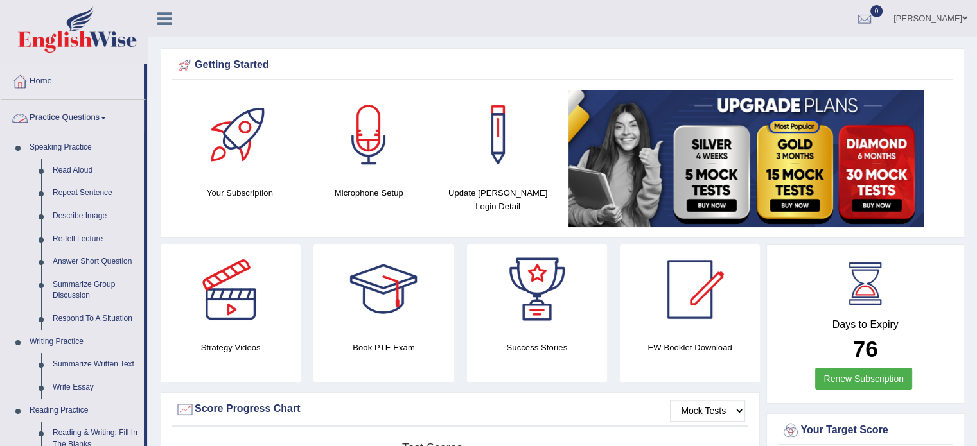
click at [100, 121] on link "Practice Questions" at bounding box center [72, 116] width 143 height 32
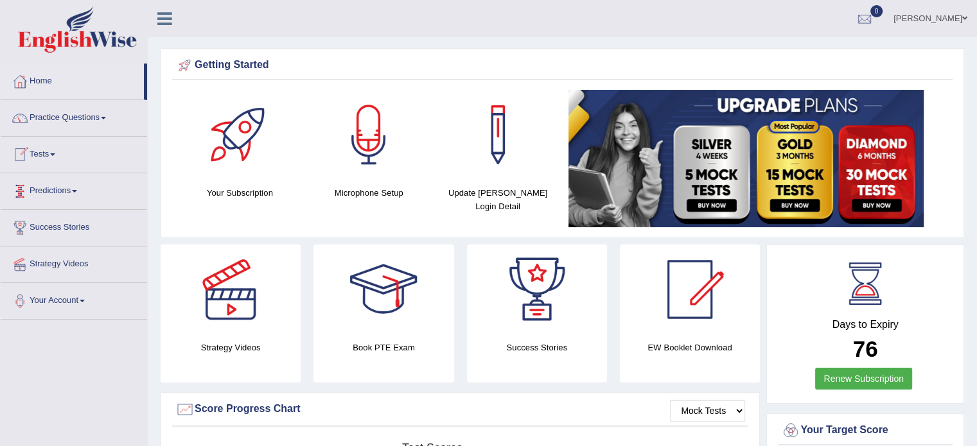
click at [65, 156] on link "Tests" at bounding box center [74, 153] width 146 height 32
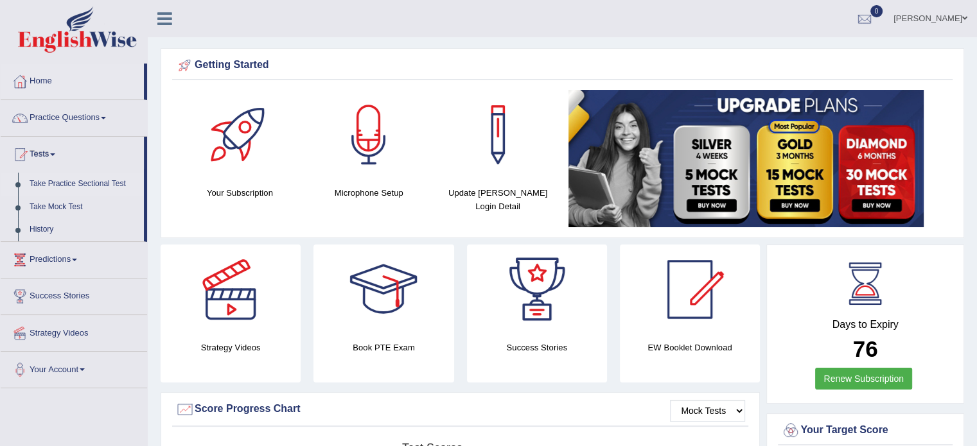
click at [81, 183] on link "Take Practice Sectional Test" at bounding box center [84, 184] width 120 height 23
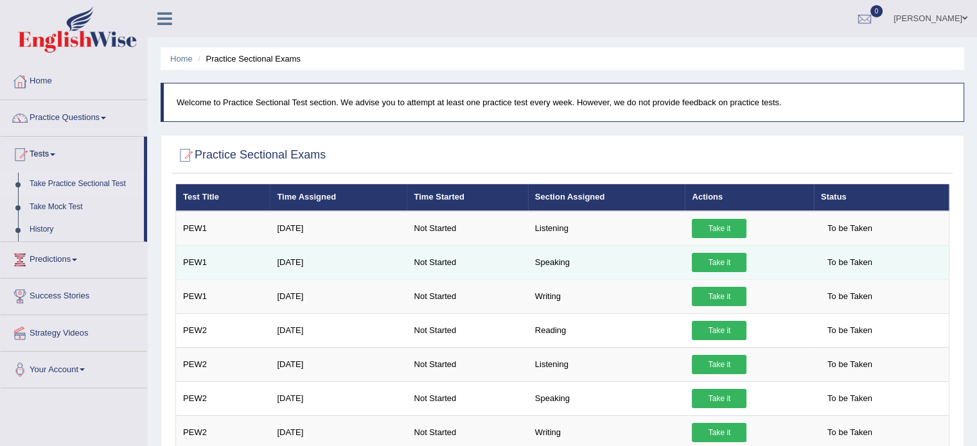
click at [731, 263] on link "Take it" at bounding box center [719, 262] width 55 height 19
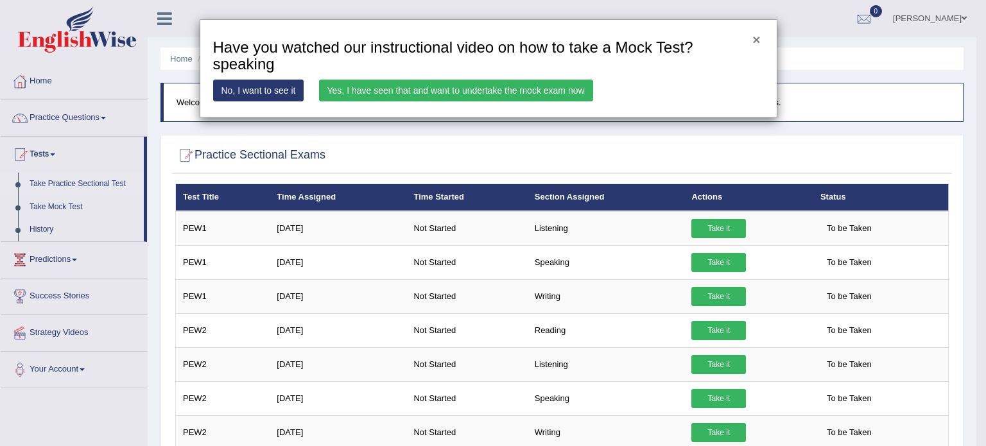
click at [759, 42] on button "×" at bounding box center [757, 39] width 8 height 13
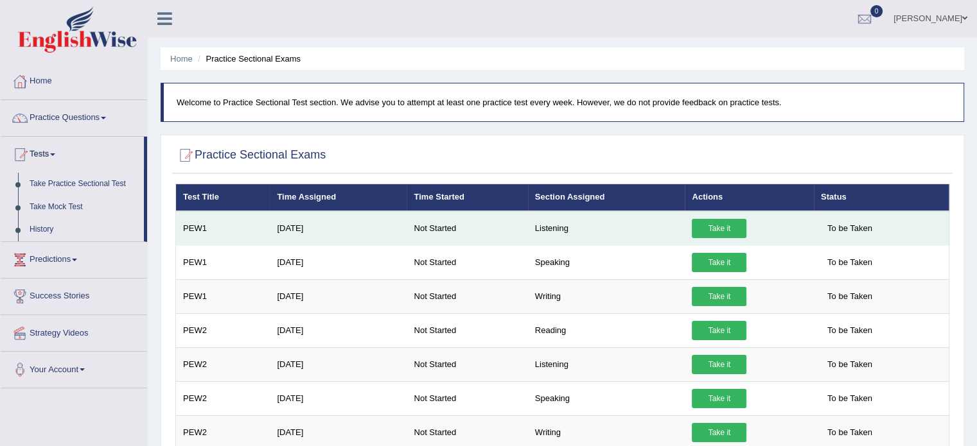
click at [710, 228] on link "Take it" at bounding box center [719, 228] width 55 height 19
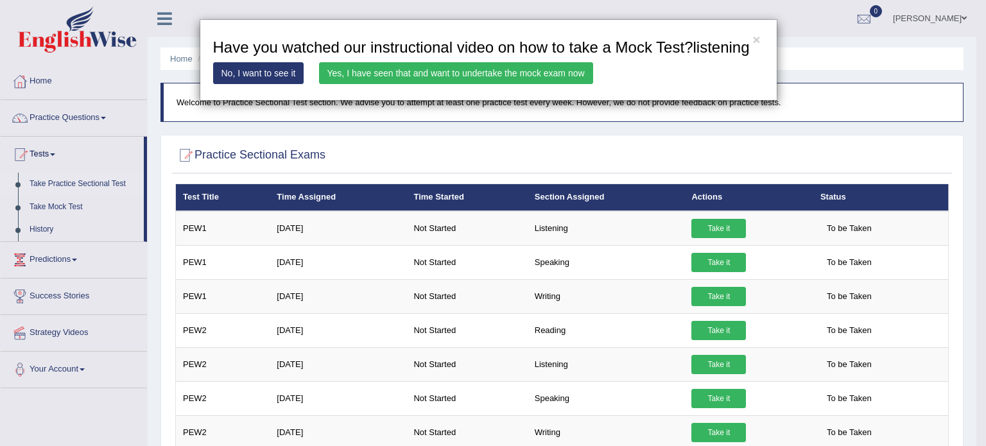
click at [449, 76] on link "Yes, I have seen that and want to undertake the mock exam now" at bounding box center [456, 73] width 274 height 22
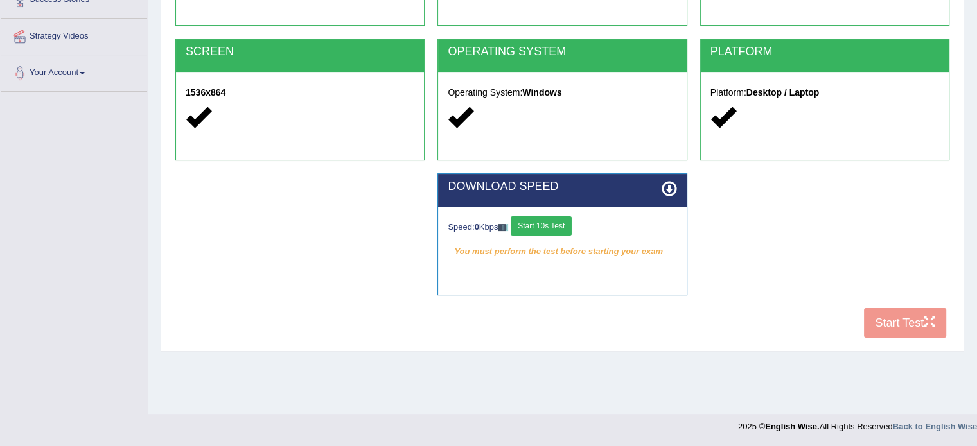
scroll to position [342, 0]
click at [550, 216] on button "Start 10s Test" at bounding box center [540, 225] width 61 height 19
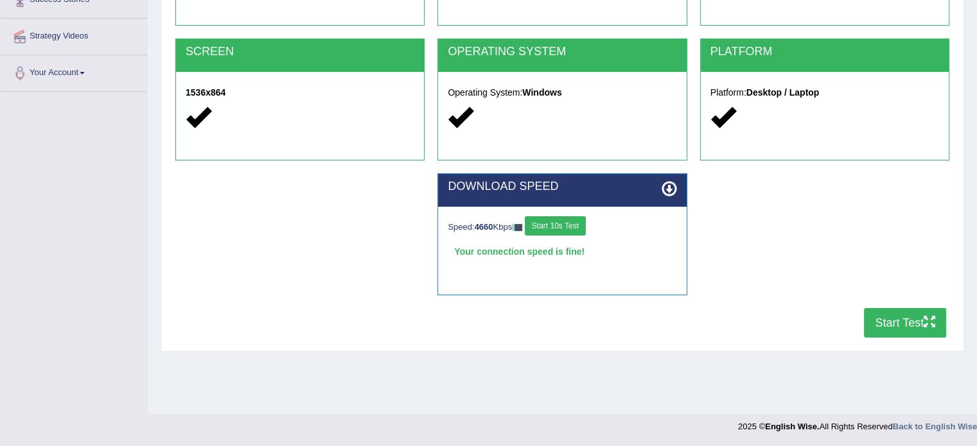
click at [896, 308] on button "Start Test" at bounding box center [905, 323] width 82 height 30
